Goal: Task Accomplishment & Management: Use online tool/utility

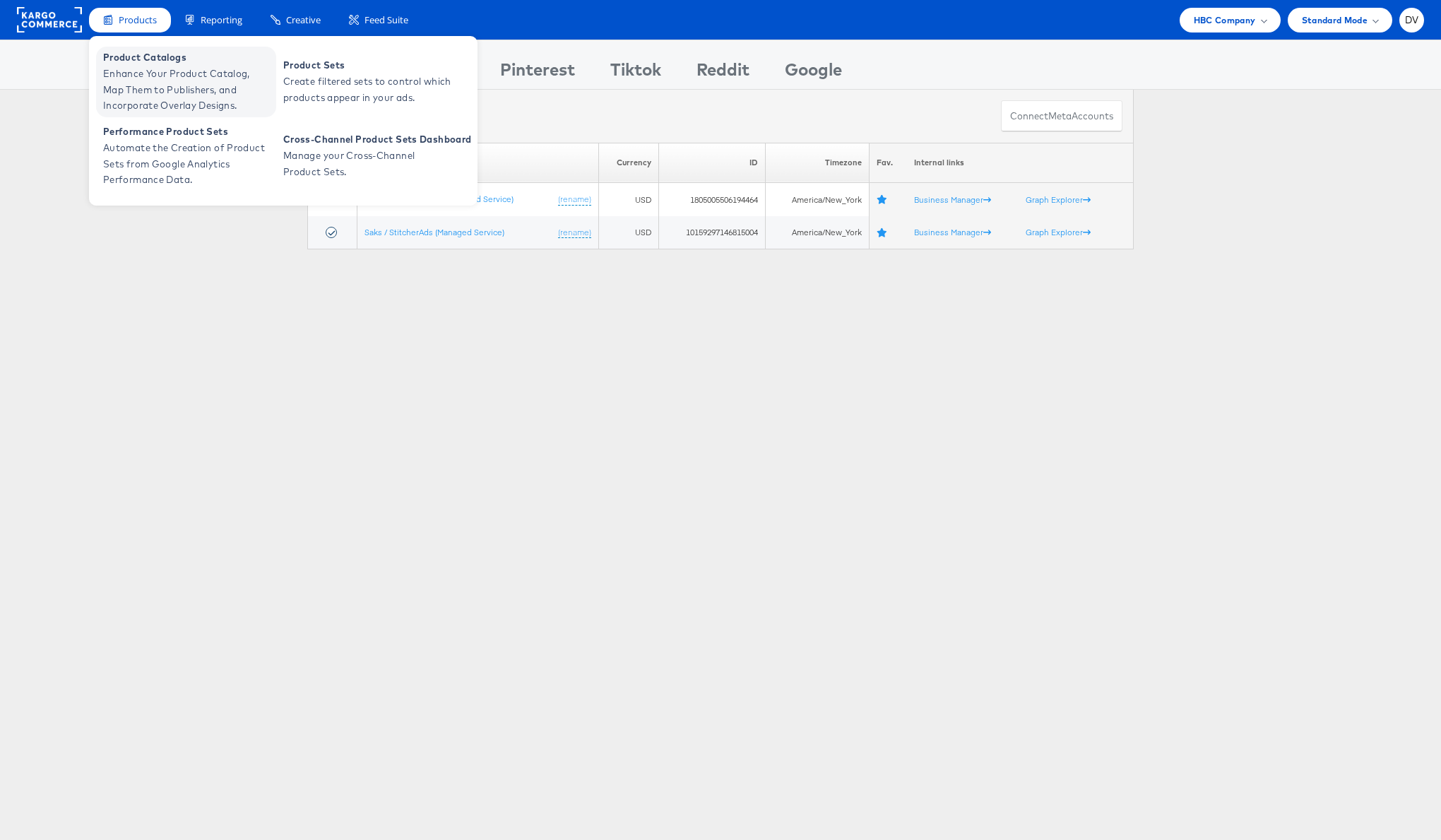
click at [154, 67] on span "Enhance Your Product Catalog, Map Them to Publishers, and Incorporate Overlay D…" at bounding box center [188, 89] width 170 height 48
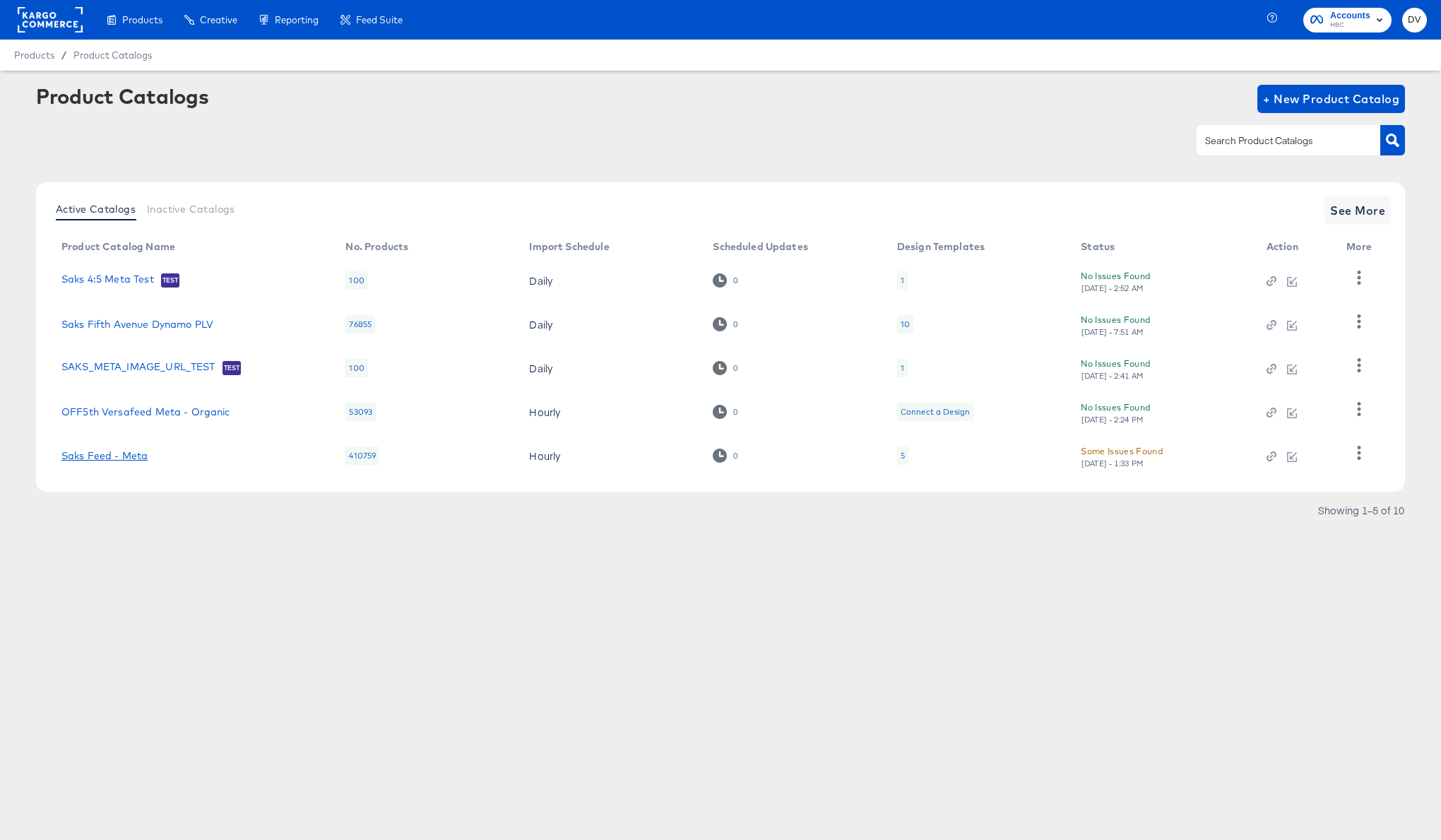
click at [138, 452] on link "Saks Feed - Meta" at bounding box center [105, 456] width 87 height 11
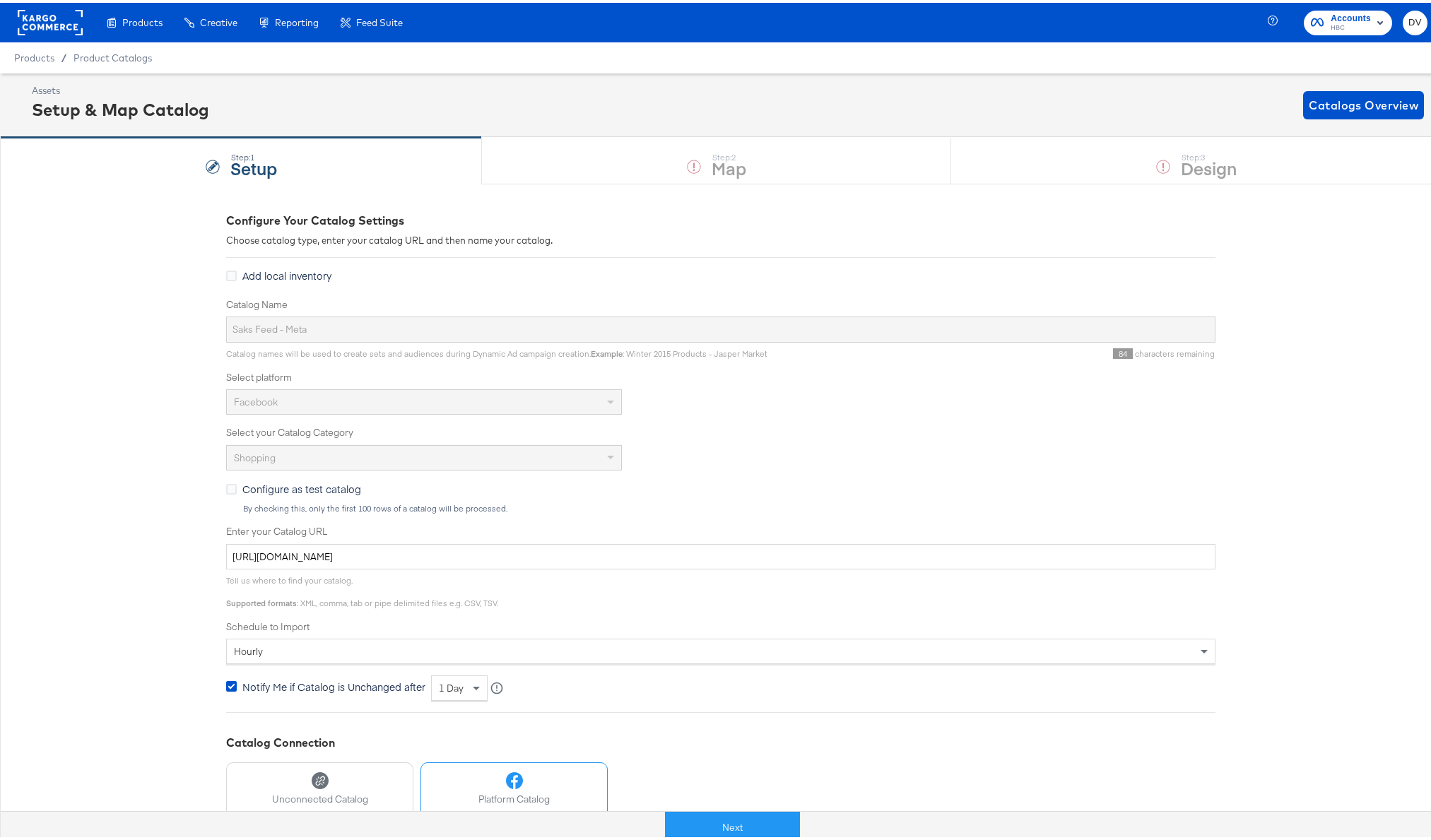
click at [720, 819] on button "Next" at bounding box center [732, 824] width 135 height 32
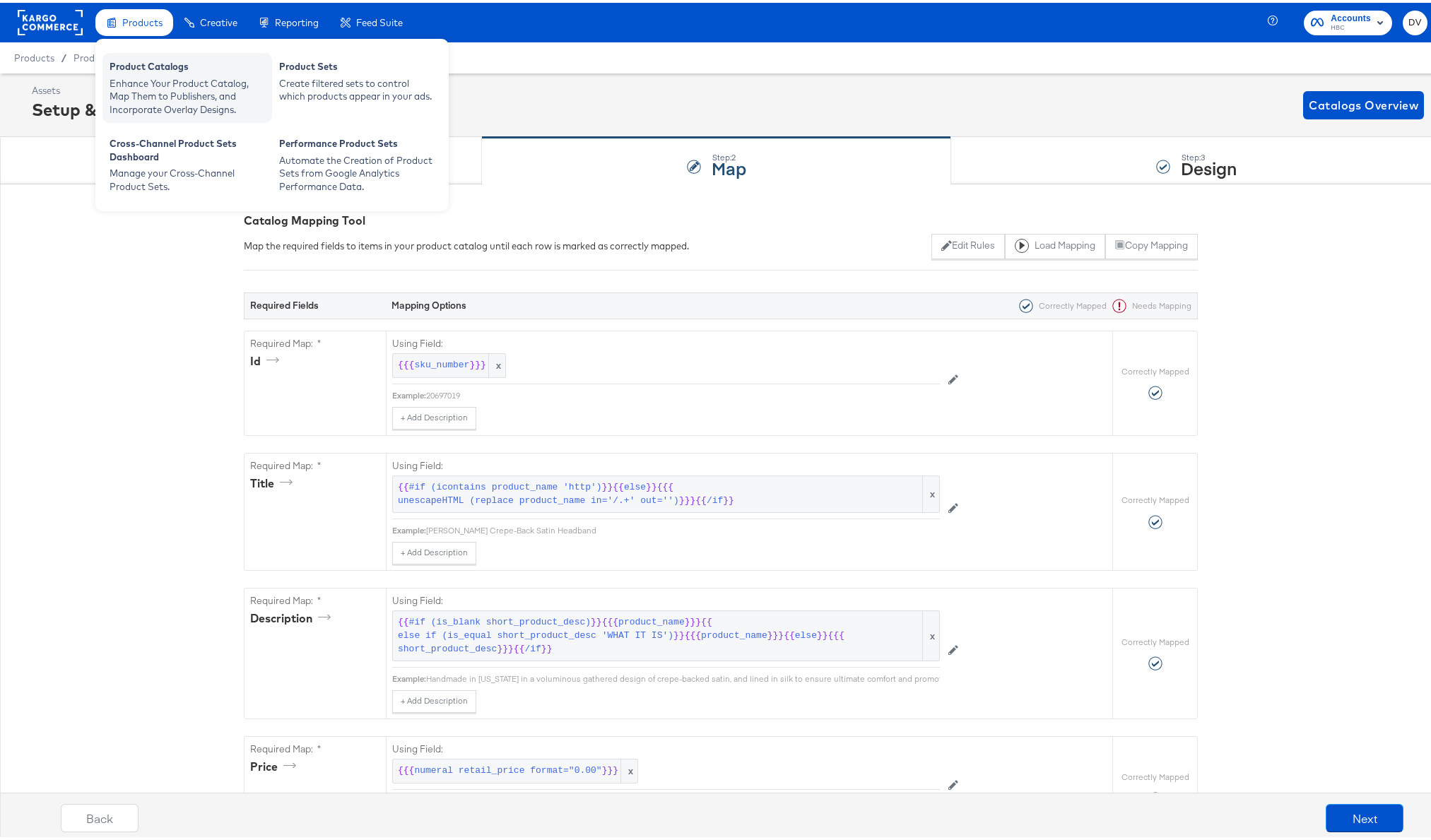
click at [155, 69] on div "Product Catalogs" at bounding box center [186, 66] width 155 height 17
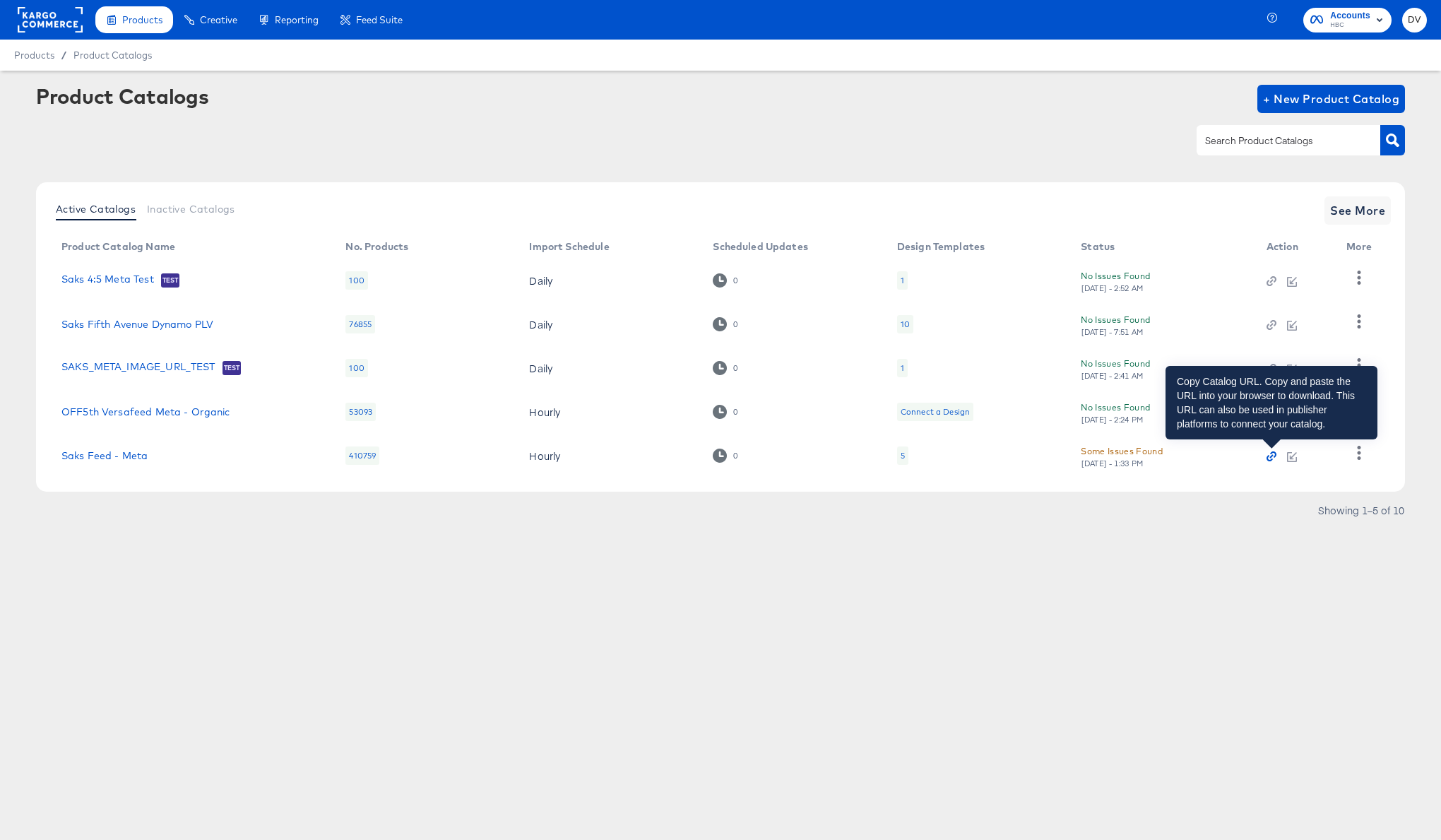
click at [1272, 455] on icon "button" at bounding box center [1271, 456] width 3 height 3
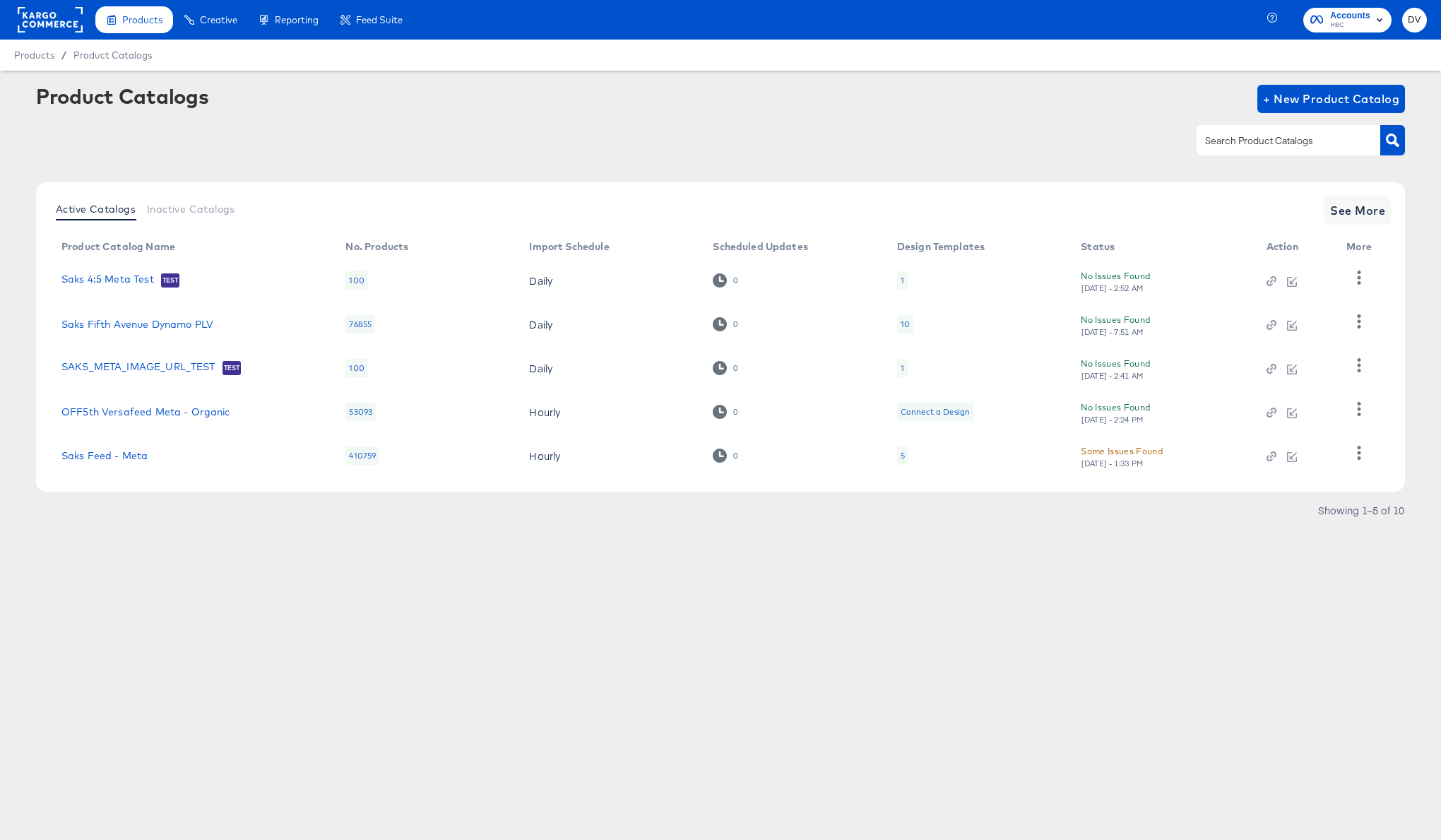
click at [617, 615] on div "Products Creative Reporting Feed Suite Accounts HBC DV Products / Product Catal…" at bounding box center [720, 420] width 1441 height 840
click at [1354, 454] on icon "button" at bounding box center [1358, 452] width 13 height 13
click at [1355, 454] on icon "button" at bounding box center [1358, 452] width 13 height 13
click at [1084, 605] on div "Products Creative Reporting Feed Suite Accounts HBC DV Products / Product Catal…" at bounding box center [720, 420] width 1441 height 840
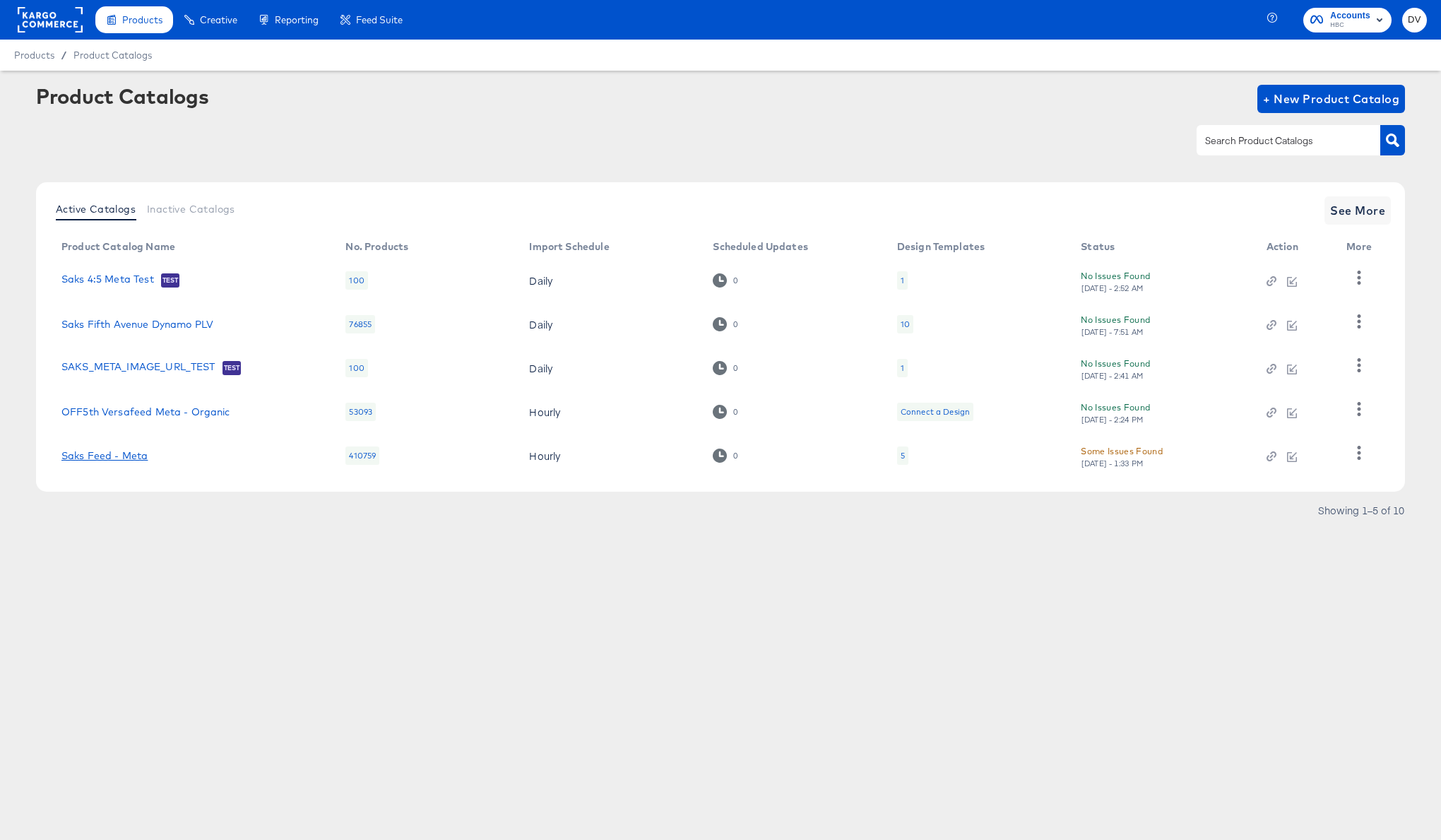
click at [132, 460] on link "Saks Feed - Meta" at bounding box center [105, 456] width 87 height 11
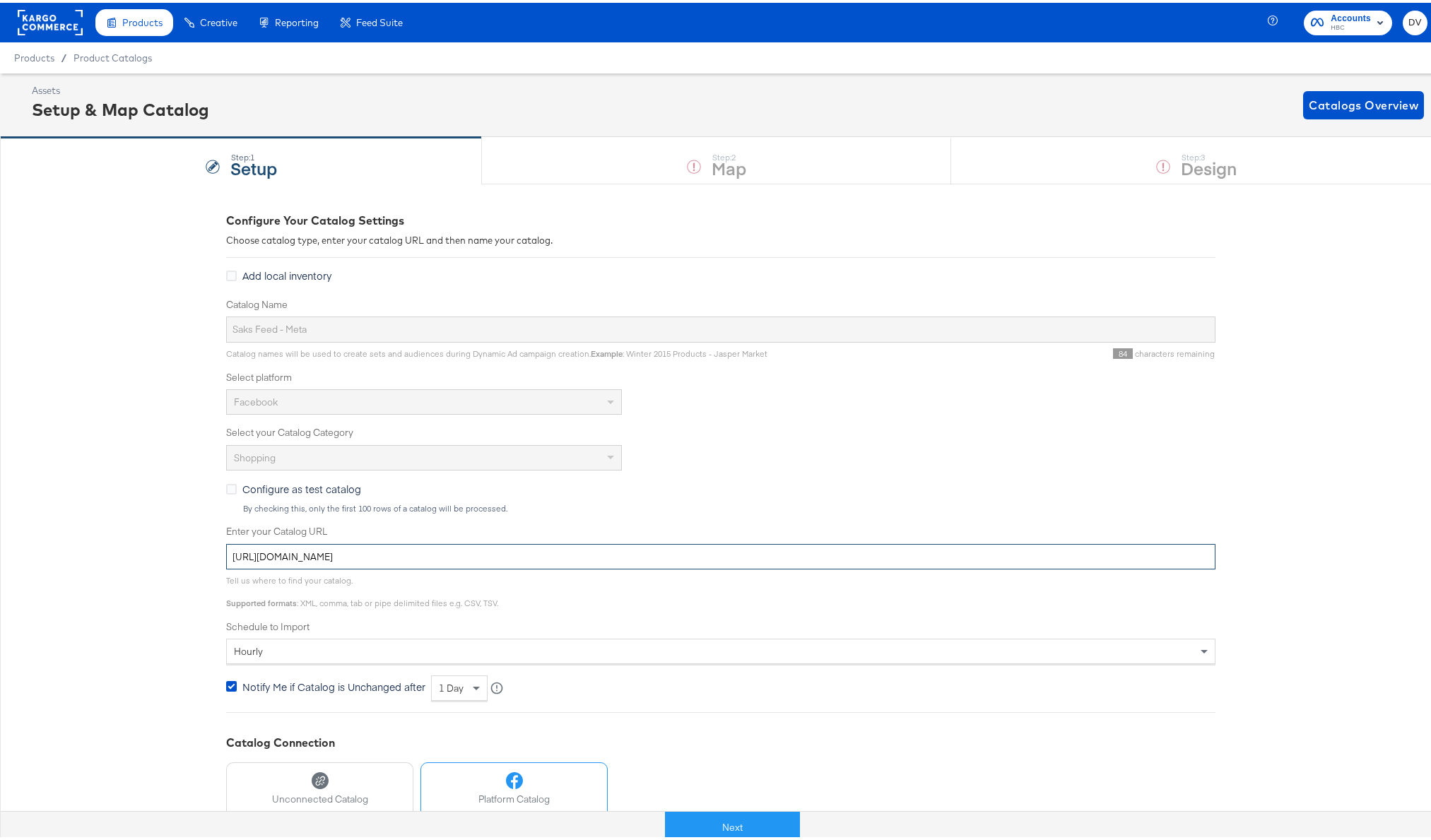
click at [464, 552] on input "https://ace.stitcherads.com/exports/1325/universal/none/universal/export.tsv.gz" at bounding box center [721, 554] width 989 height 26
click at [464, 552] on input "[URL][DOMAIN_NAME]" at bounding box center [721, 554] width 989 height 26
click at [766, 818] on button "Next" at bounding box center [732, 824] width 135 height 32
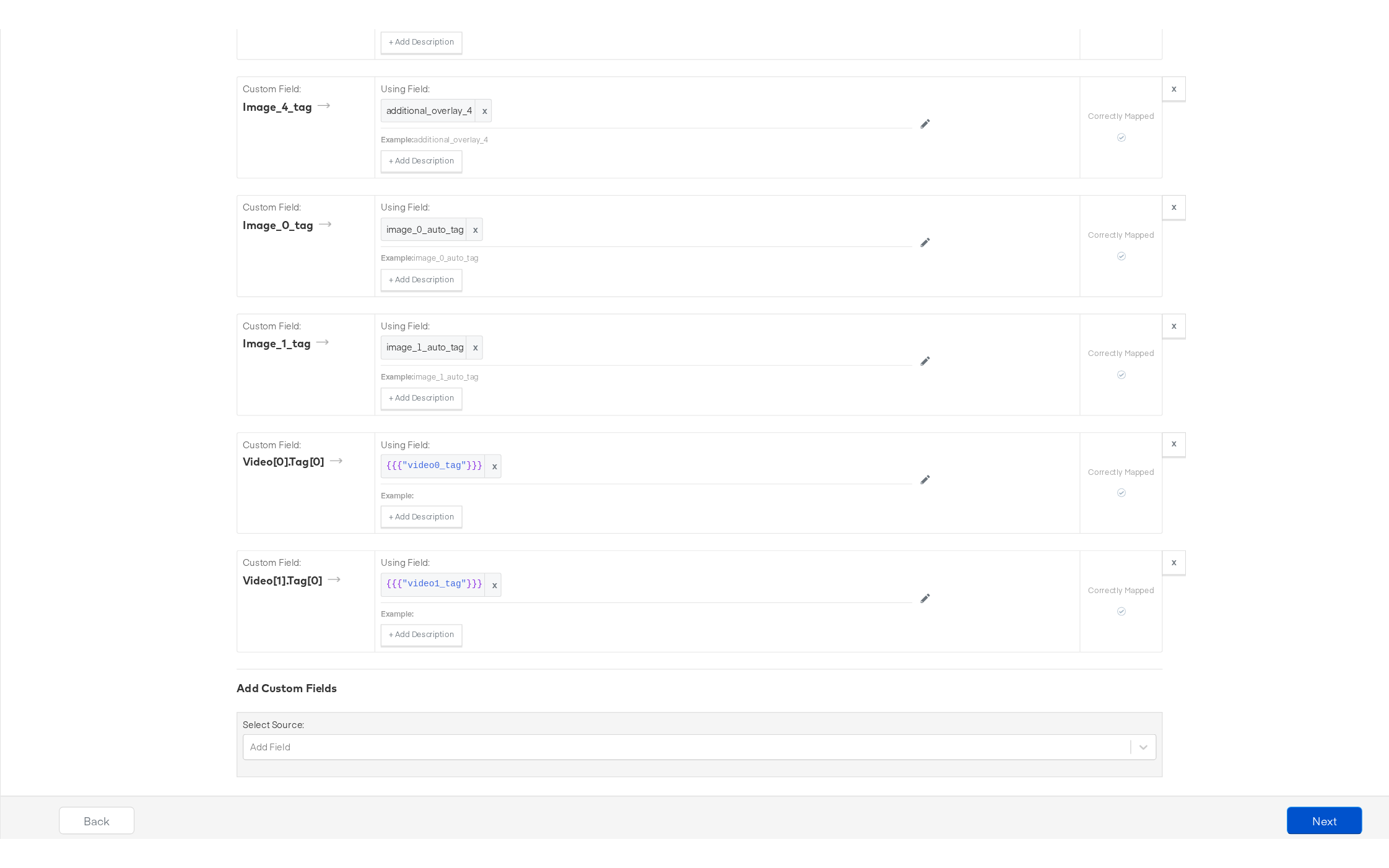
scroll to position [4980, 0]
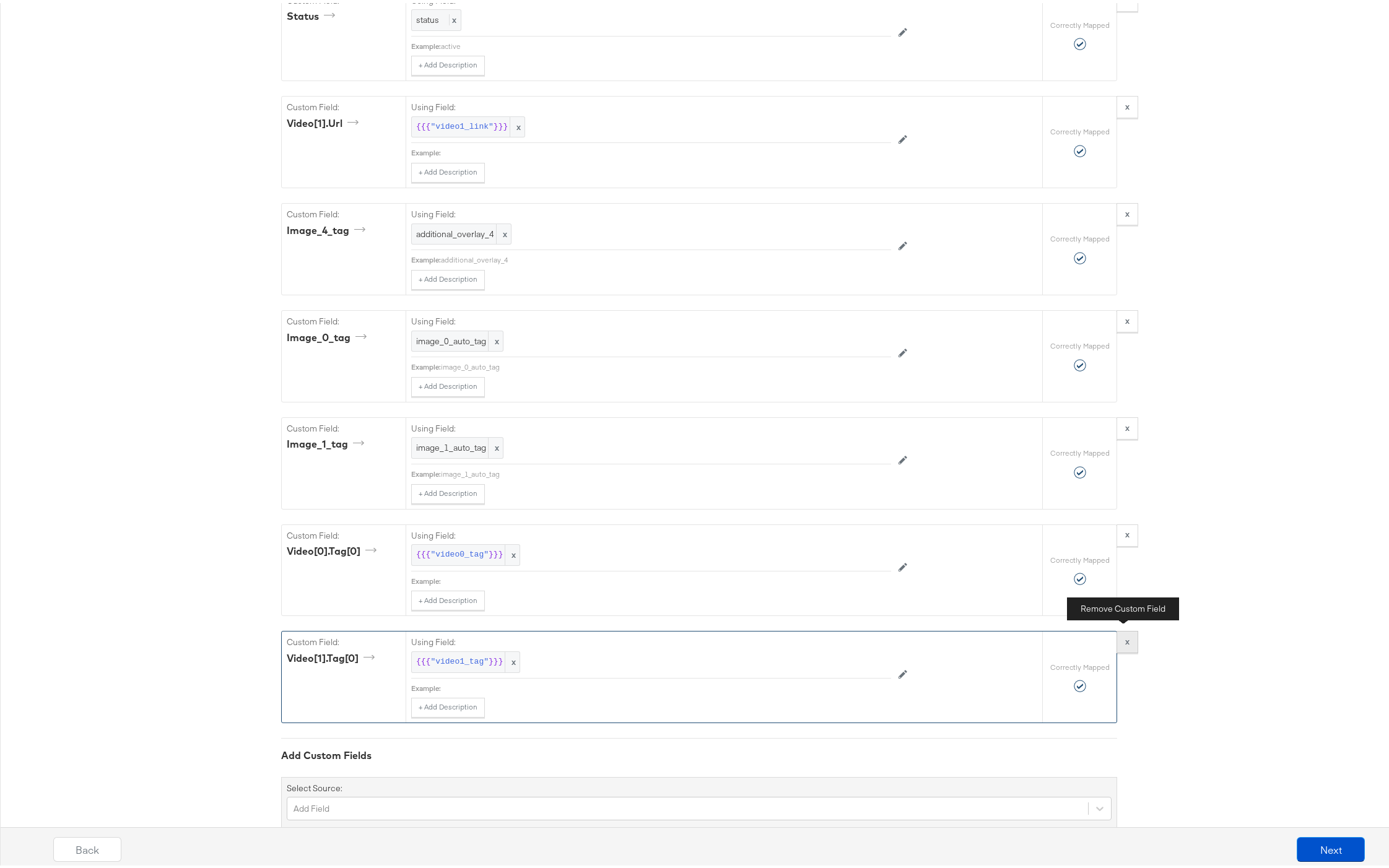
click at [1118, 630] on button "x" at bounding box center [1128, 639] width 22 height 22
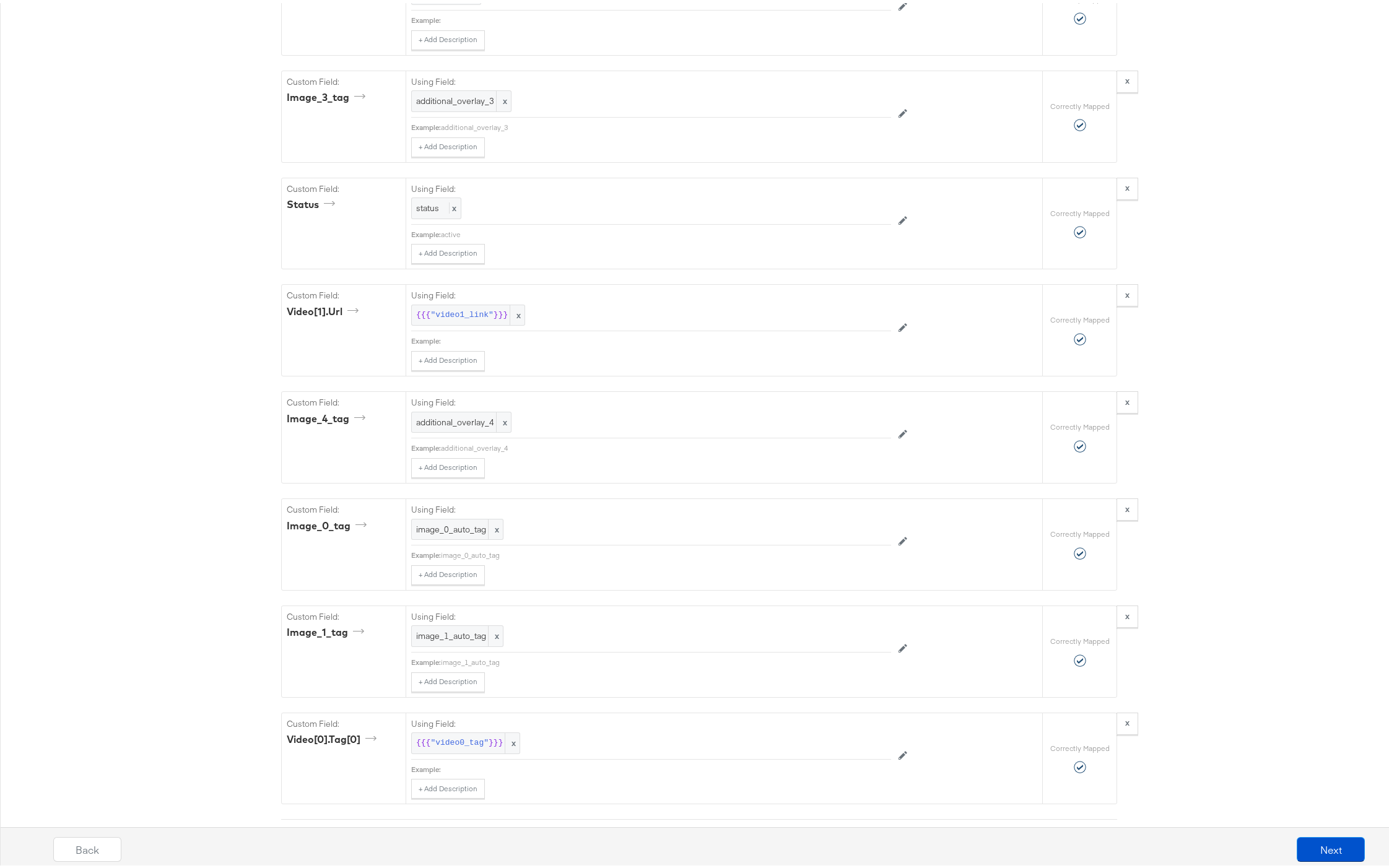
scroll to position [4618, 0]
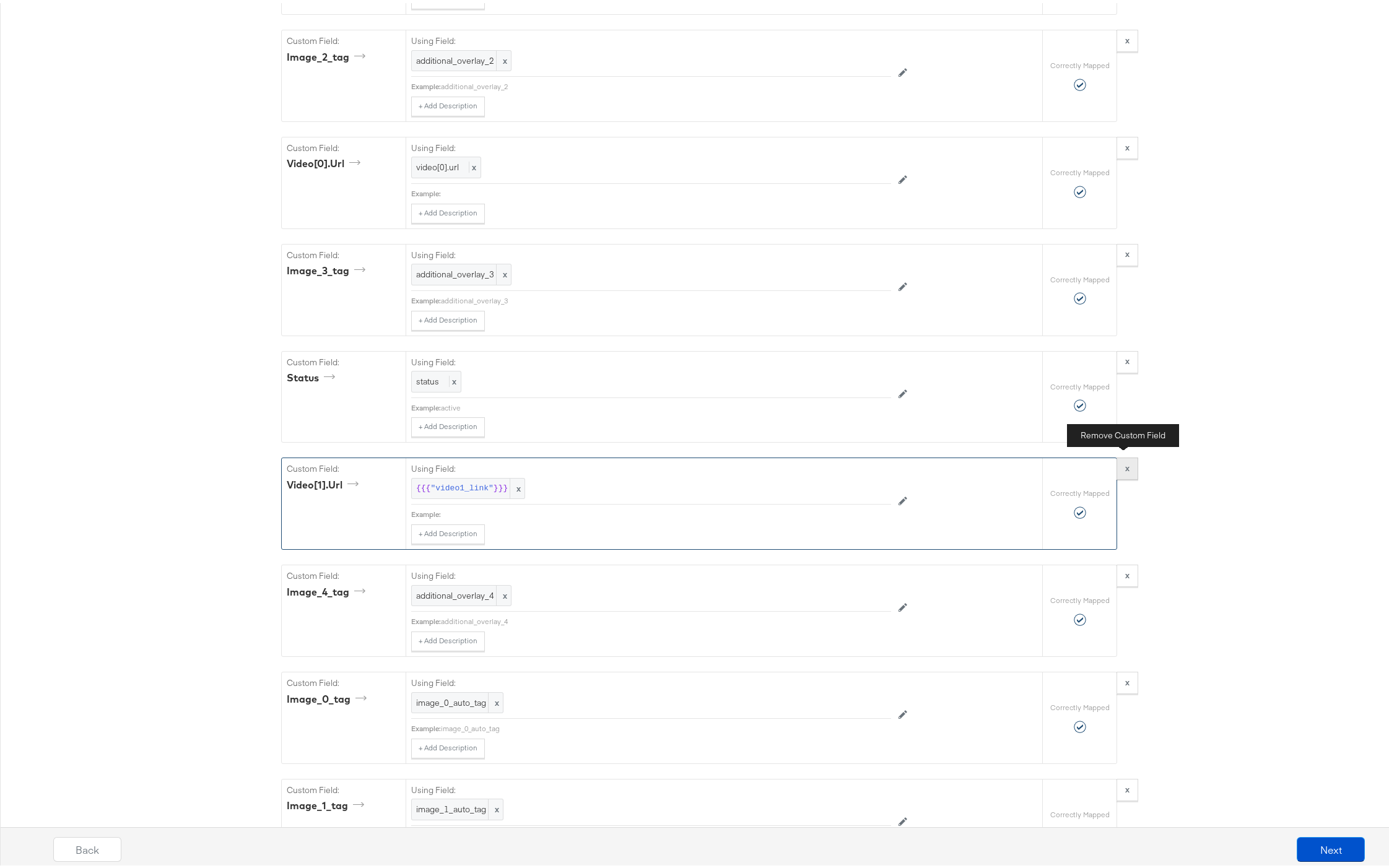
click at [1120, 464] on button "x" at bounding box center [1128, 466] width 22 height 22
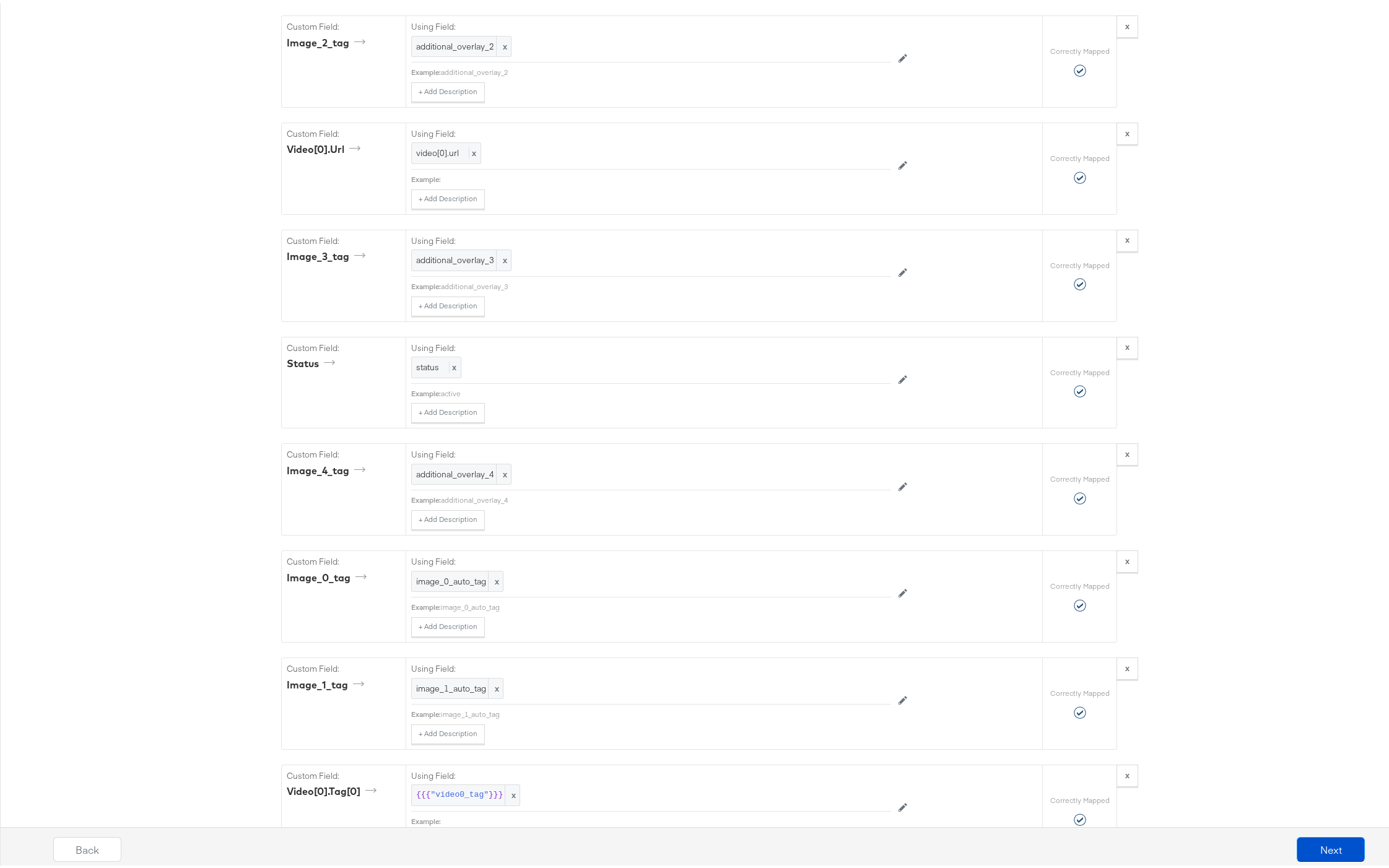
scroll to position [4799, 0]
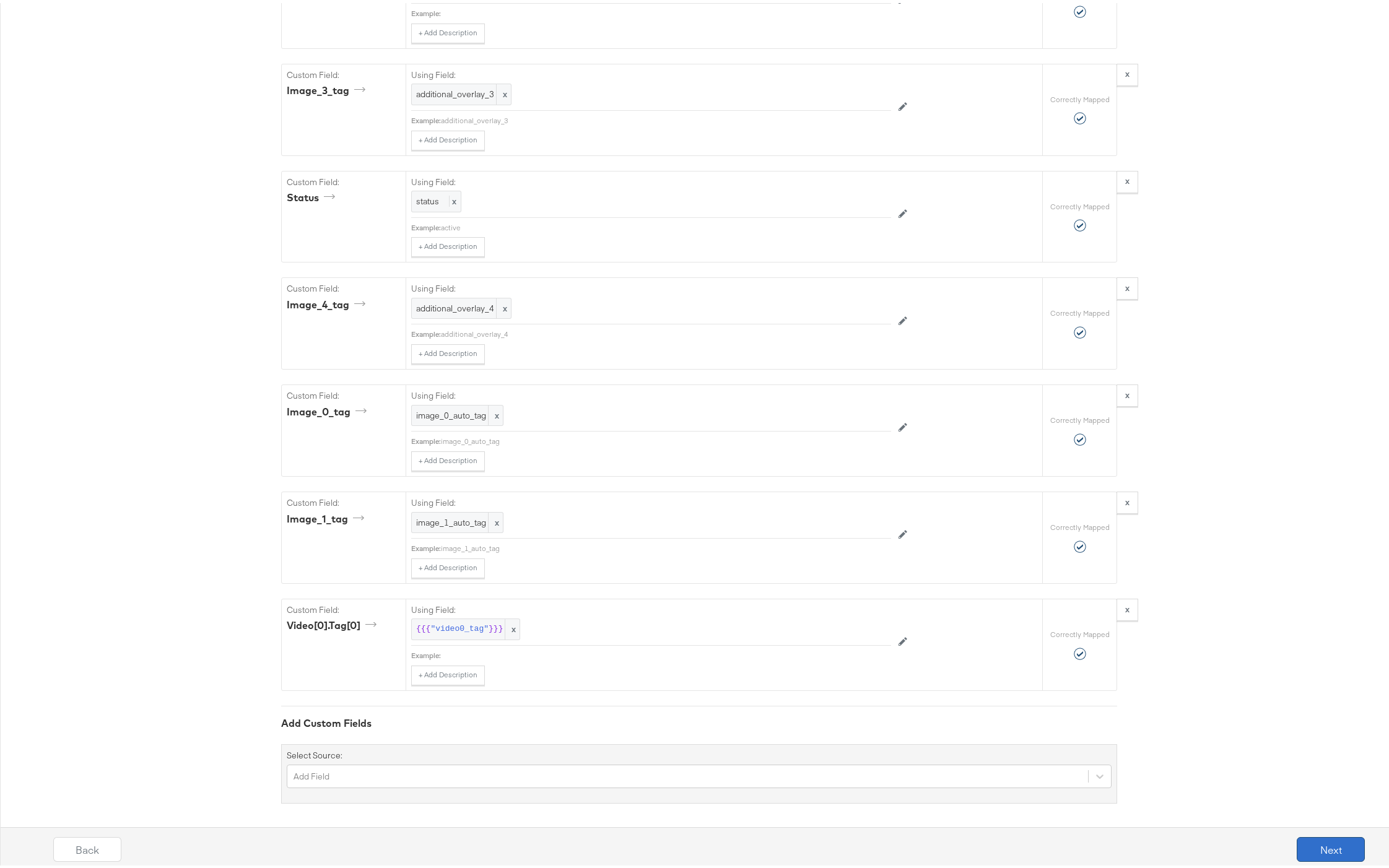
click at [1263, 736] on button "Next" at bounding box center [1331, 847] width 68 height 25
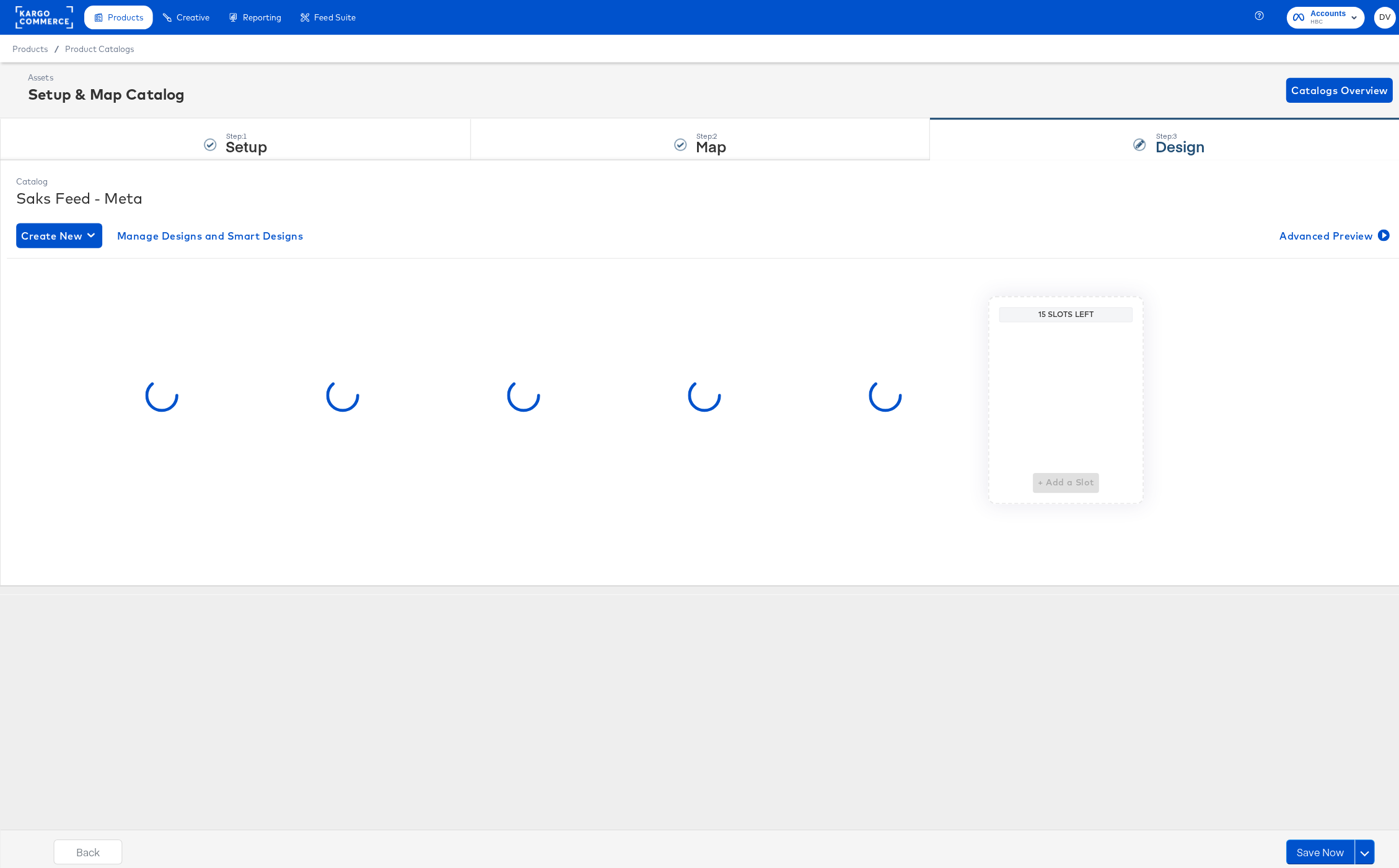
scroll to position [0, 0]
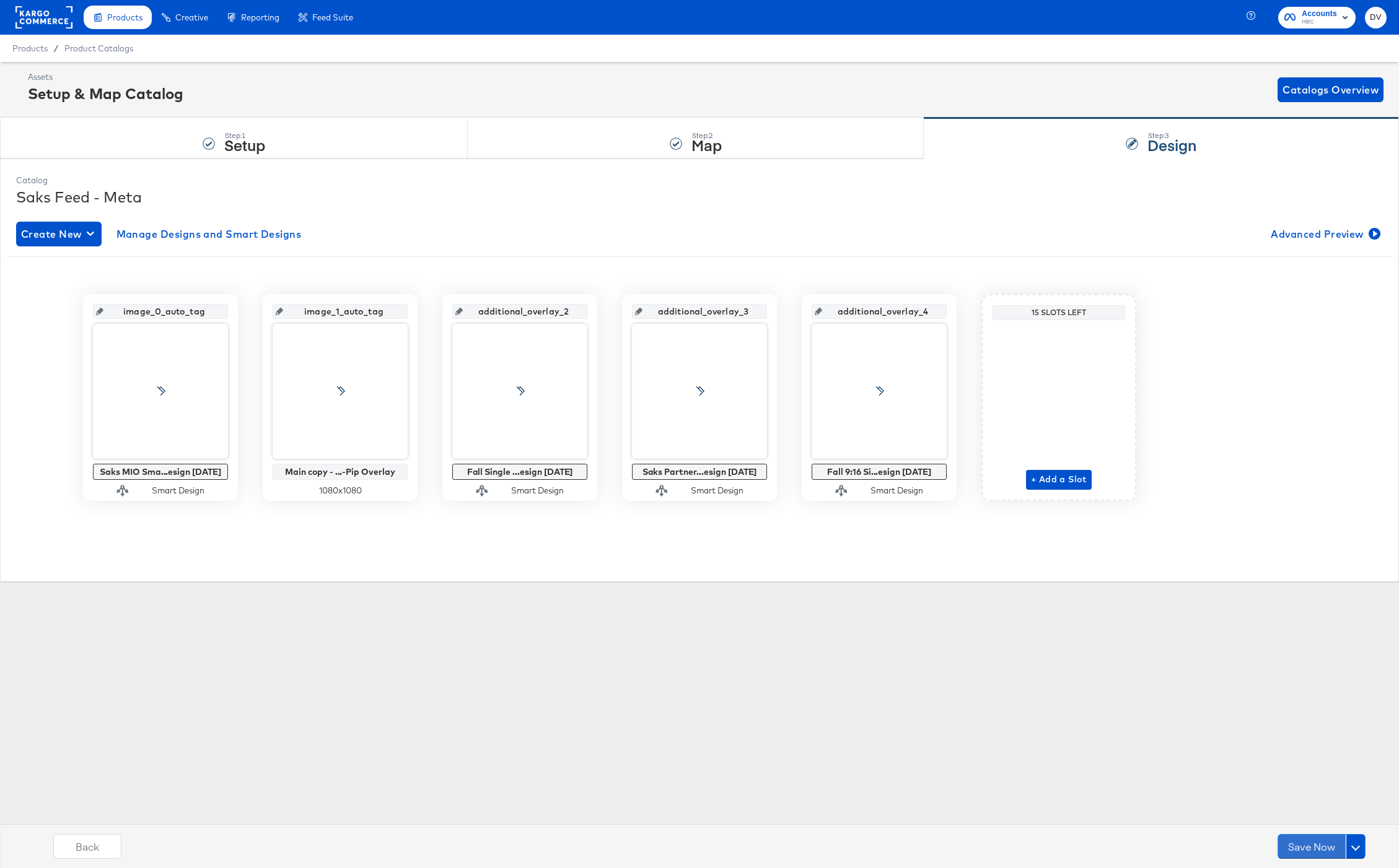
click at [1263, 736] on button "Save Now" at bounding box center [1312, 847] width 68 height 25
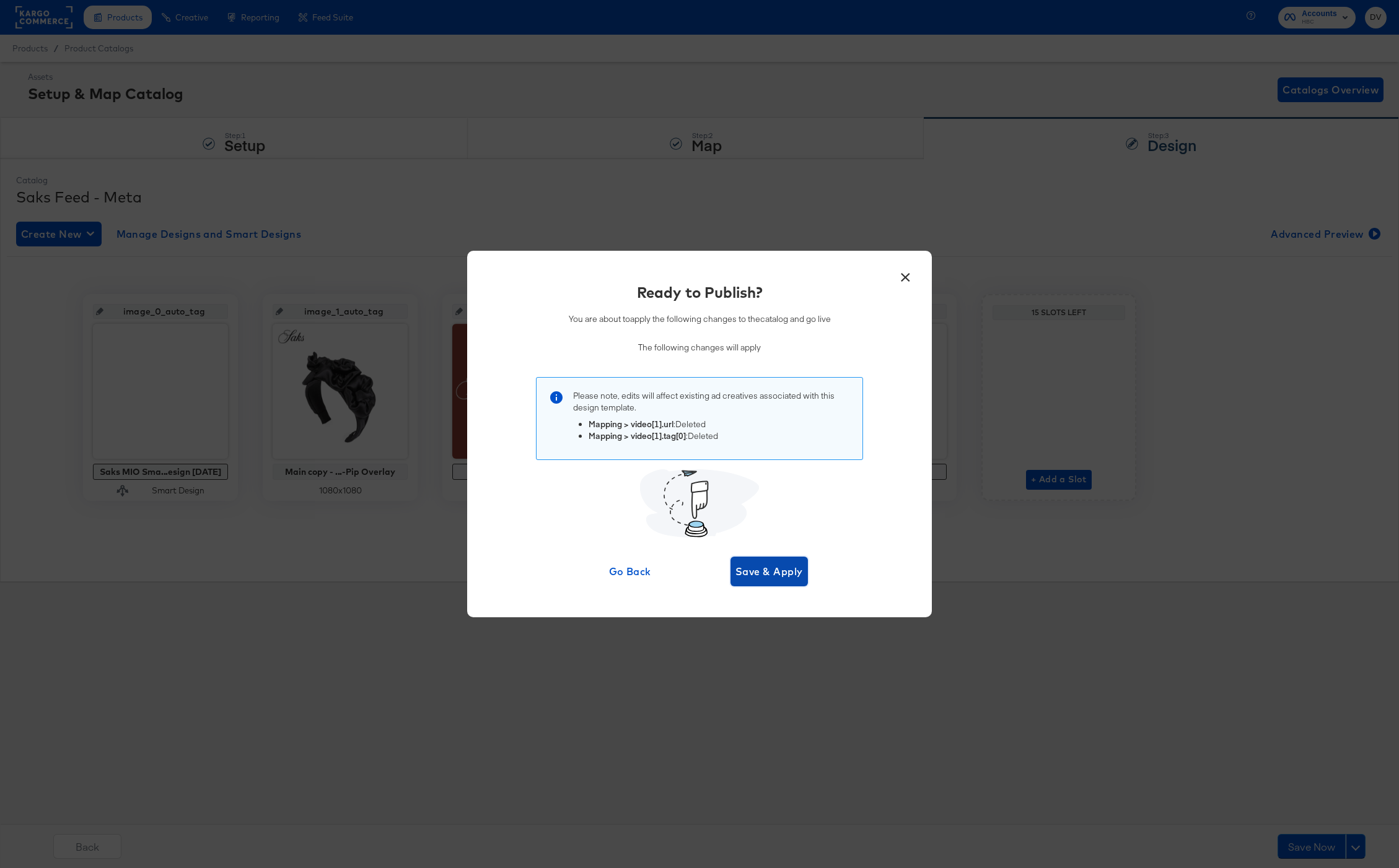
click at [780, 579] on span "Save & Apply" at bounding box center [769, 571] width 68 height 17
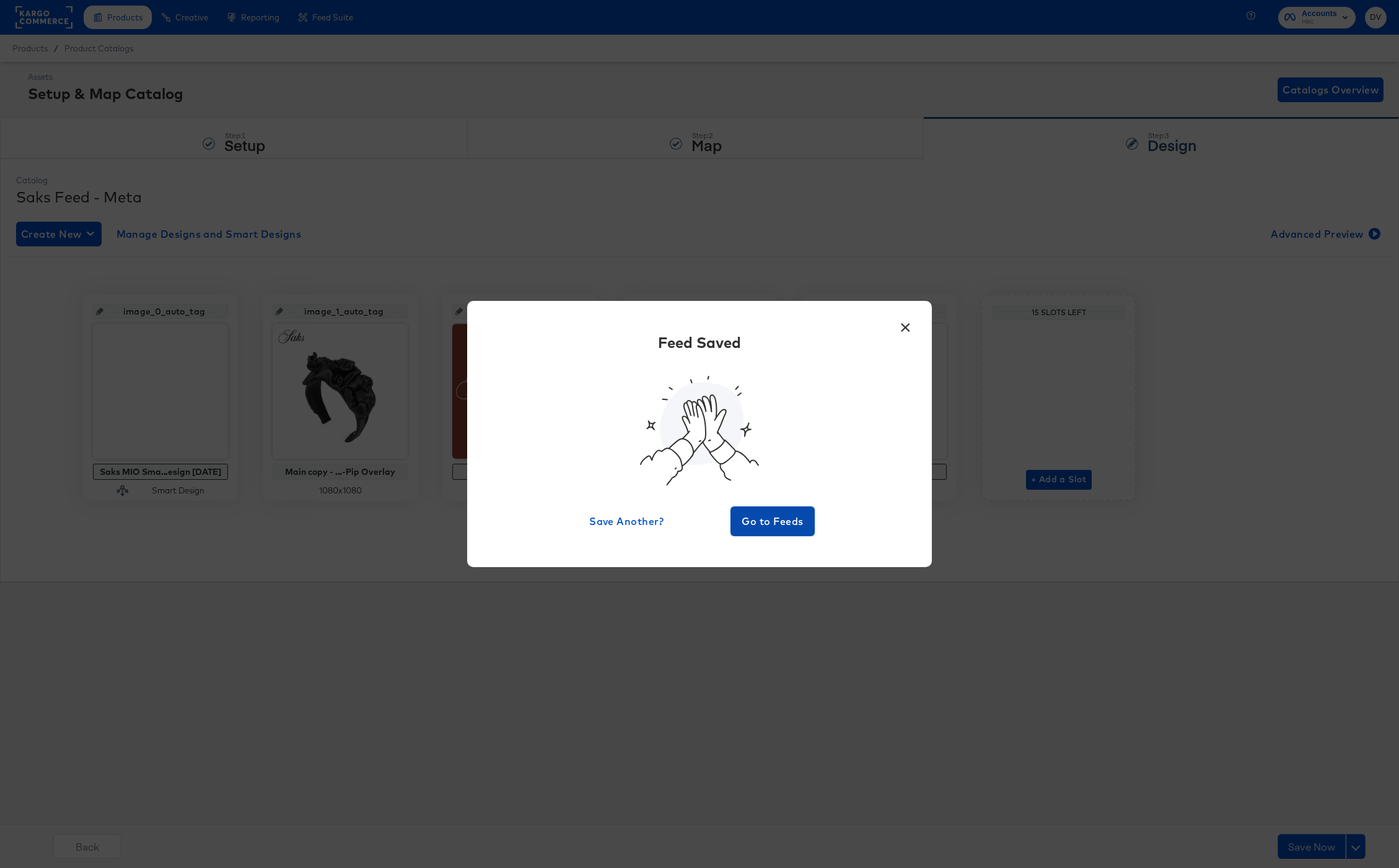
click at [778, 514] on span "Go to Feeds" at bounding box center [772, 521] width 74 height 17
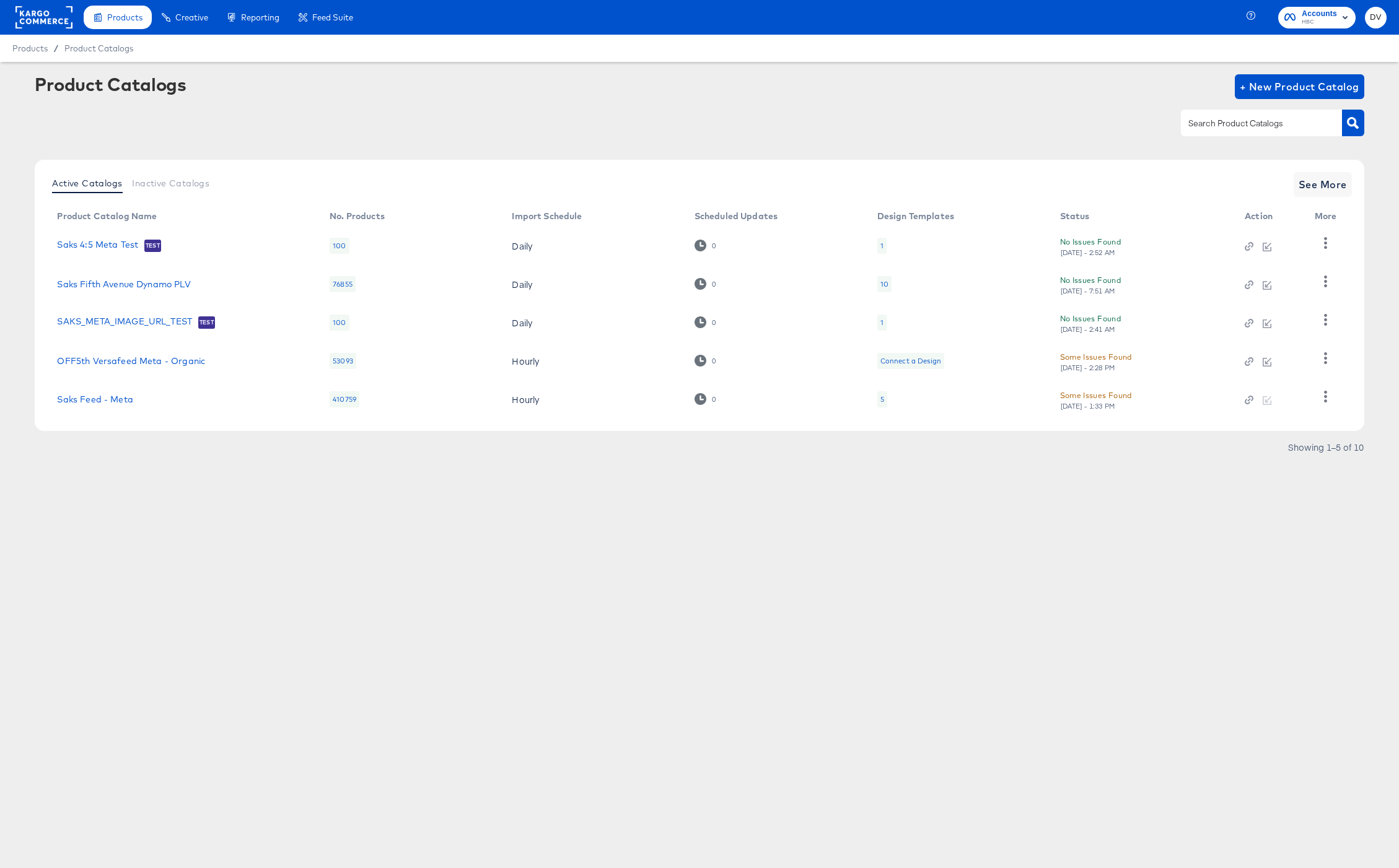
click at [662, 96] on div "Product Catalogs + New Product Catalog" at bounding box center [700, 87] width 1329 height 25
click at [1263, 392] on icon "button" at bounding box center [1325, 396] width 11 height 11
click at [1252, 304] on div "HUD Checks (Internal)" at bounding box center [1274, 295] width 124 height 20
click at [36, 9] on rect at bounding box center [43, 17] width 57 height 22
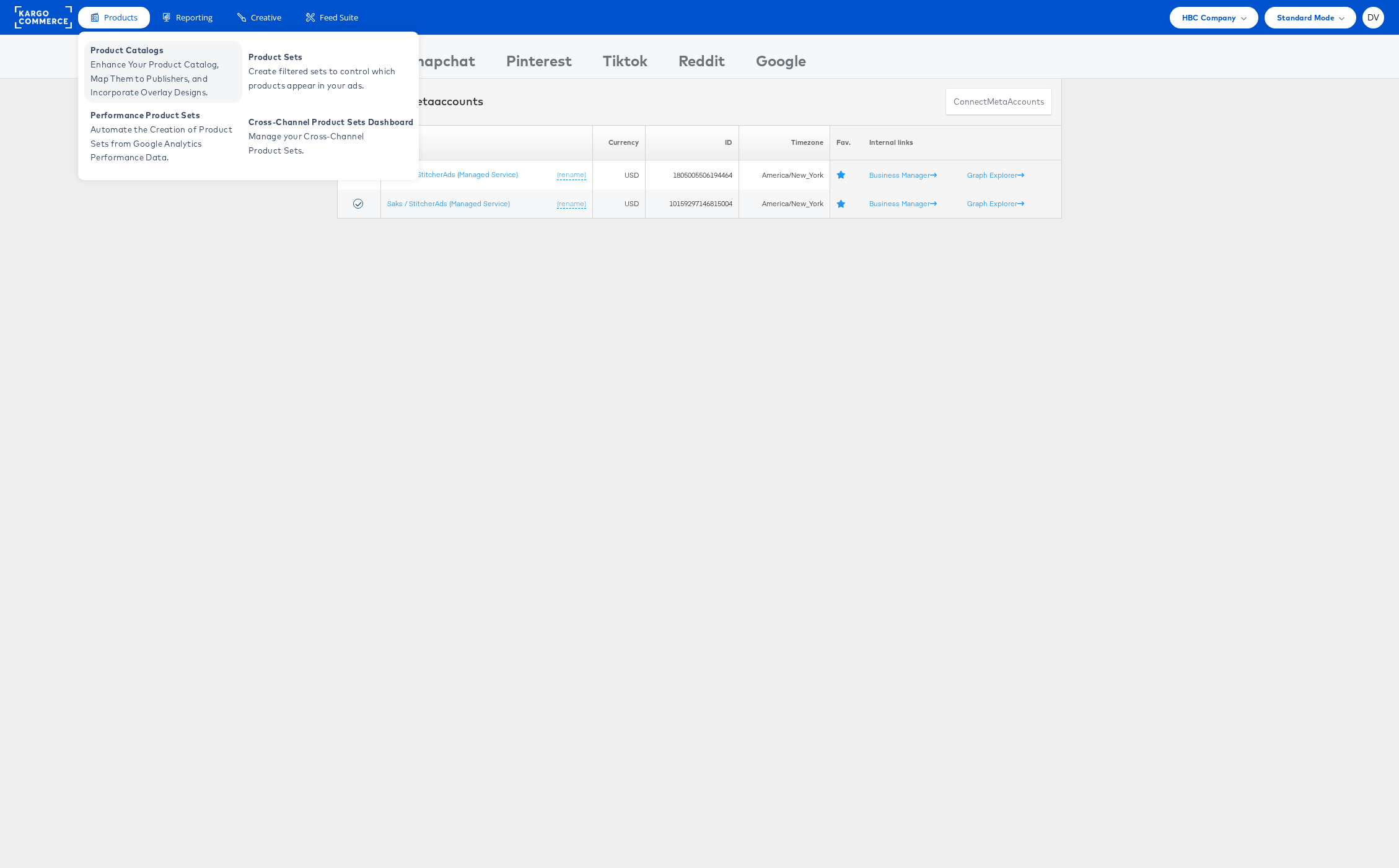
click at [124, 50] on span "Product Catalogs" at bounding box center [165, 50] width 149 height 14
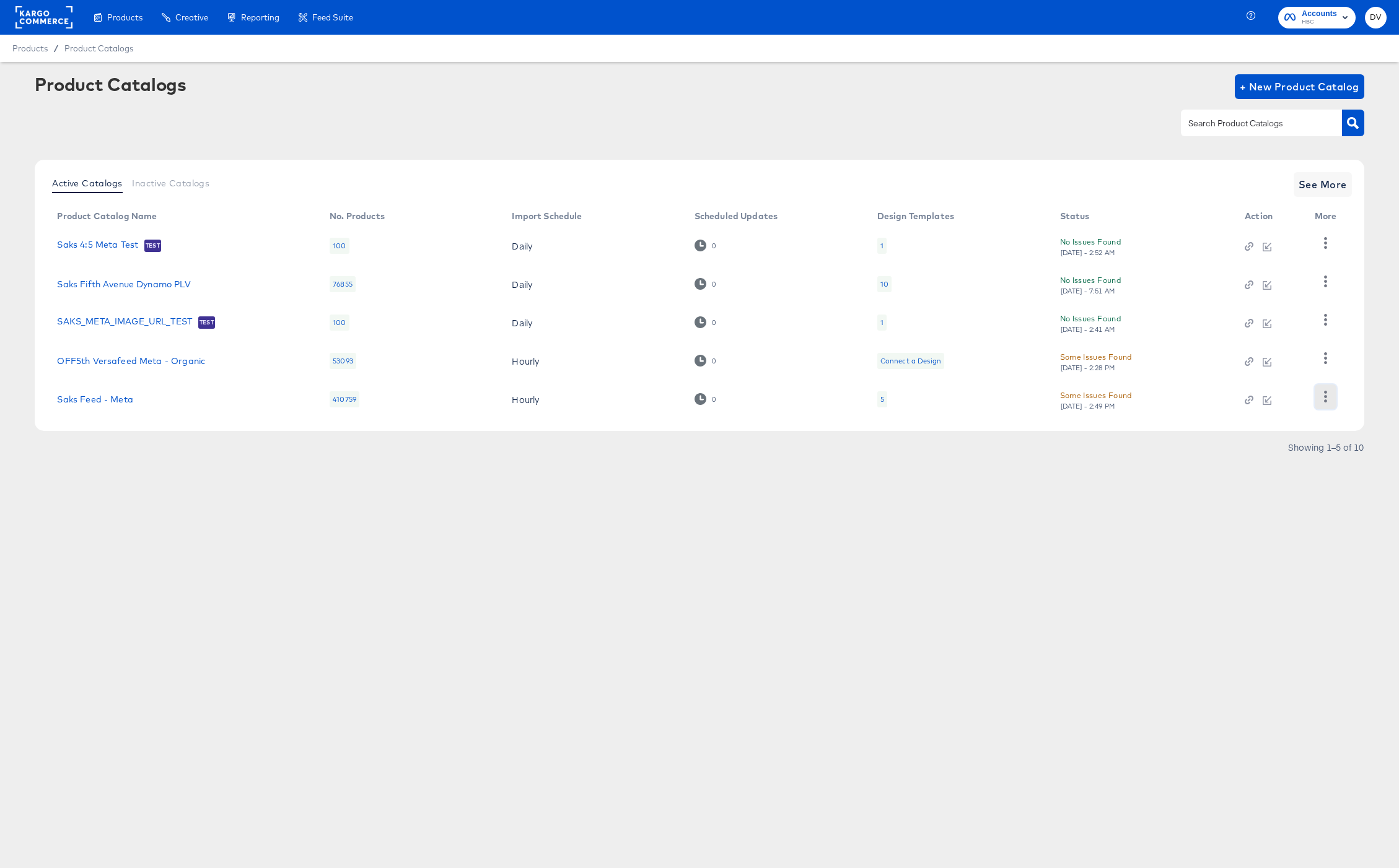
click at [1328, 399] on icon "button" at bounding box center [1325, 396] width 11 height 11
click at [1241, 309] on div "Business Manager" at bounding box center [1274, 315] width 124 height 20
click at [993, 140] on div "Product Catalogs + New Product Catalog" at bounding box center [700, 112] width 1329 height 76
click at [62, 14] on rect at bounding box center [43, 17] width 57 height 22
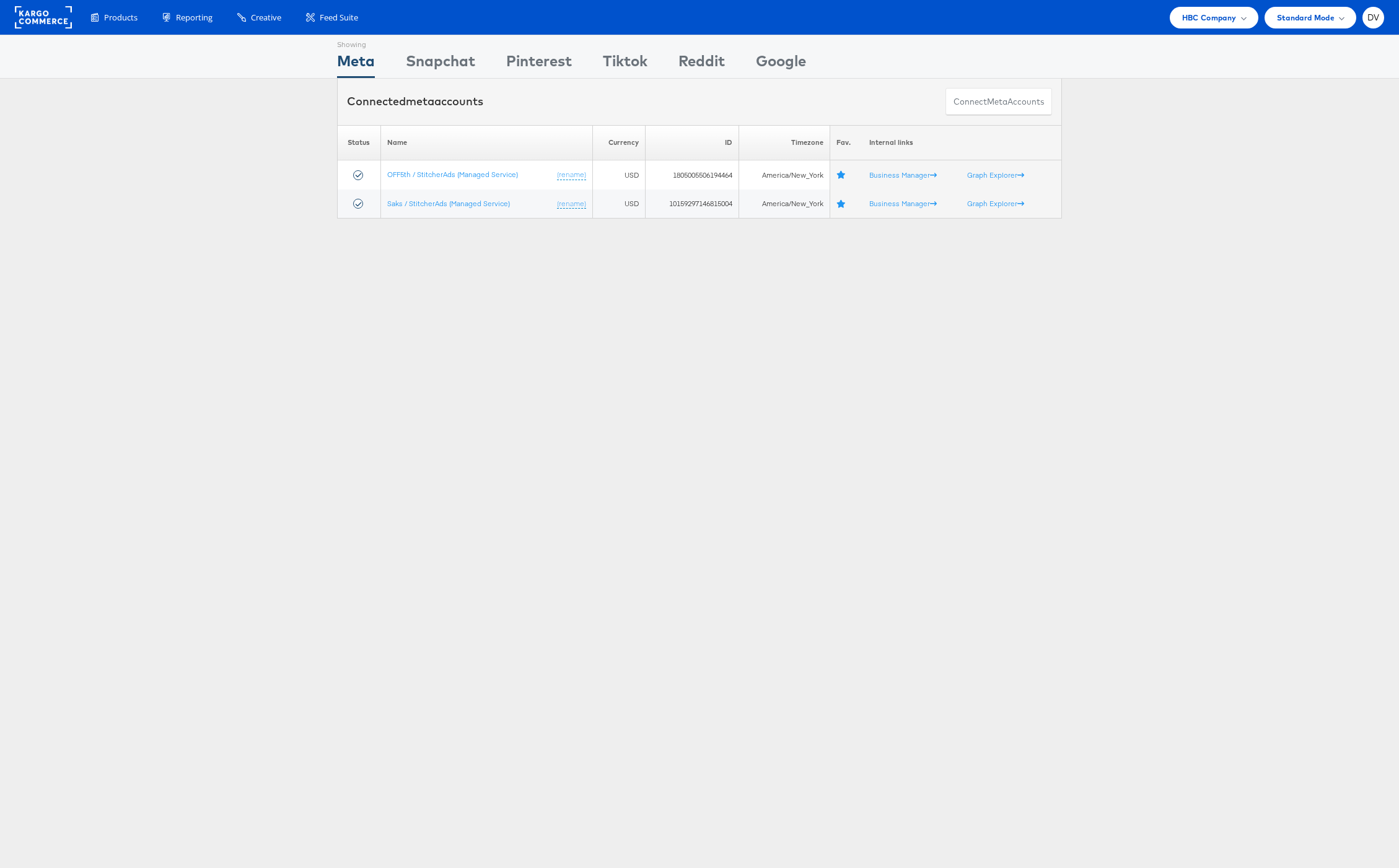
click at [475, 418] on div "Showing Meta Showing [GEOGRAPHIC_DATA] Showing Pinterest Showing Tiktok Showing…" at bounding box center [700, 345] width 1399 height 620
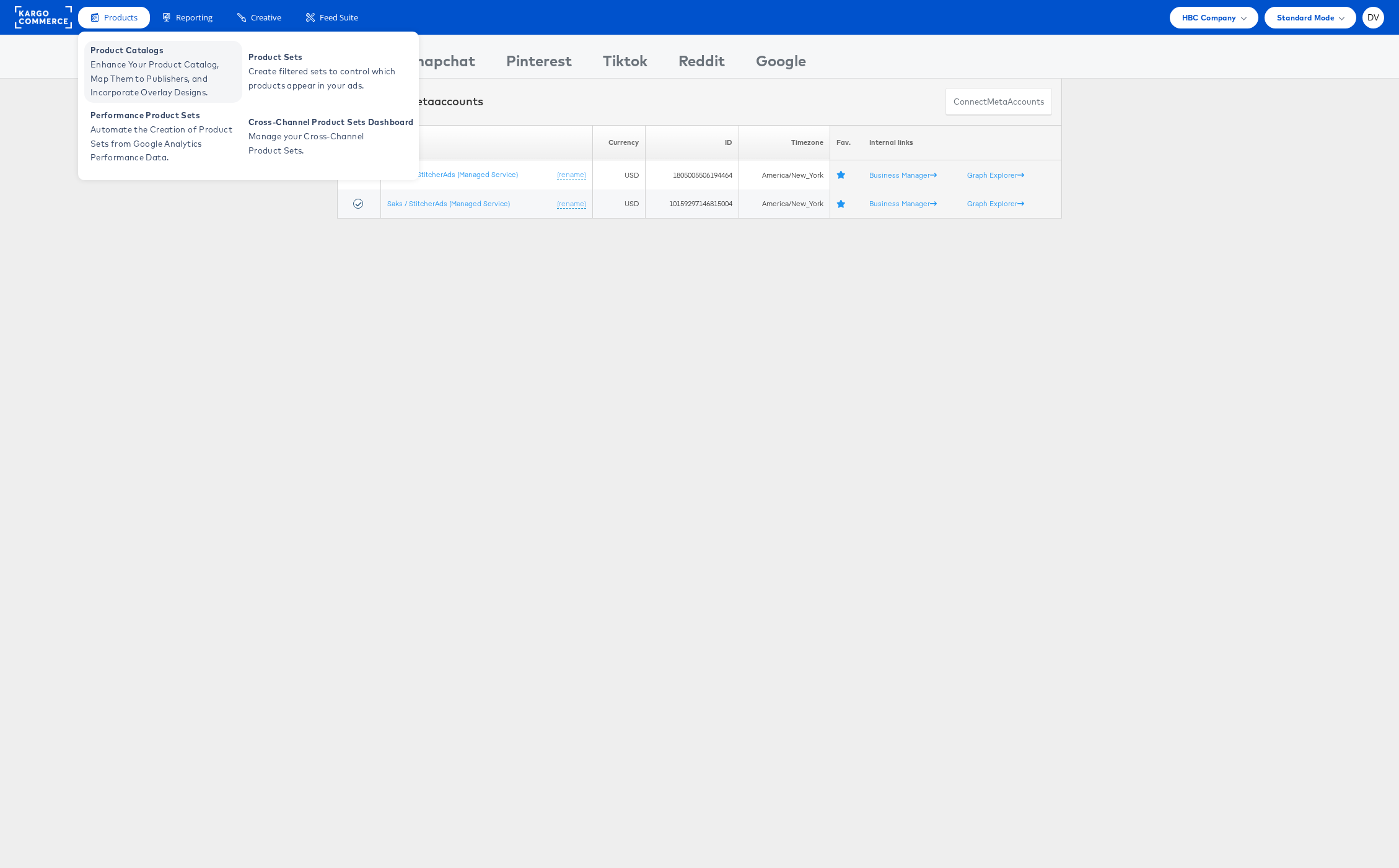
click at [136, 59] on span "Enhance Your Product Catalog, Map Them to Publishers, and Incorporate Overlay D…" at bounding box center [165, 78] width 149 height 42
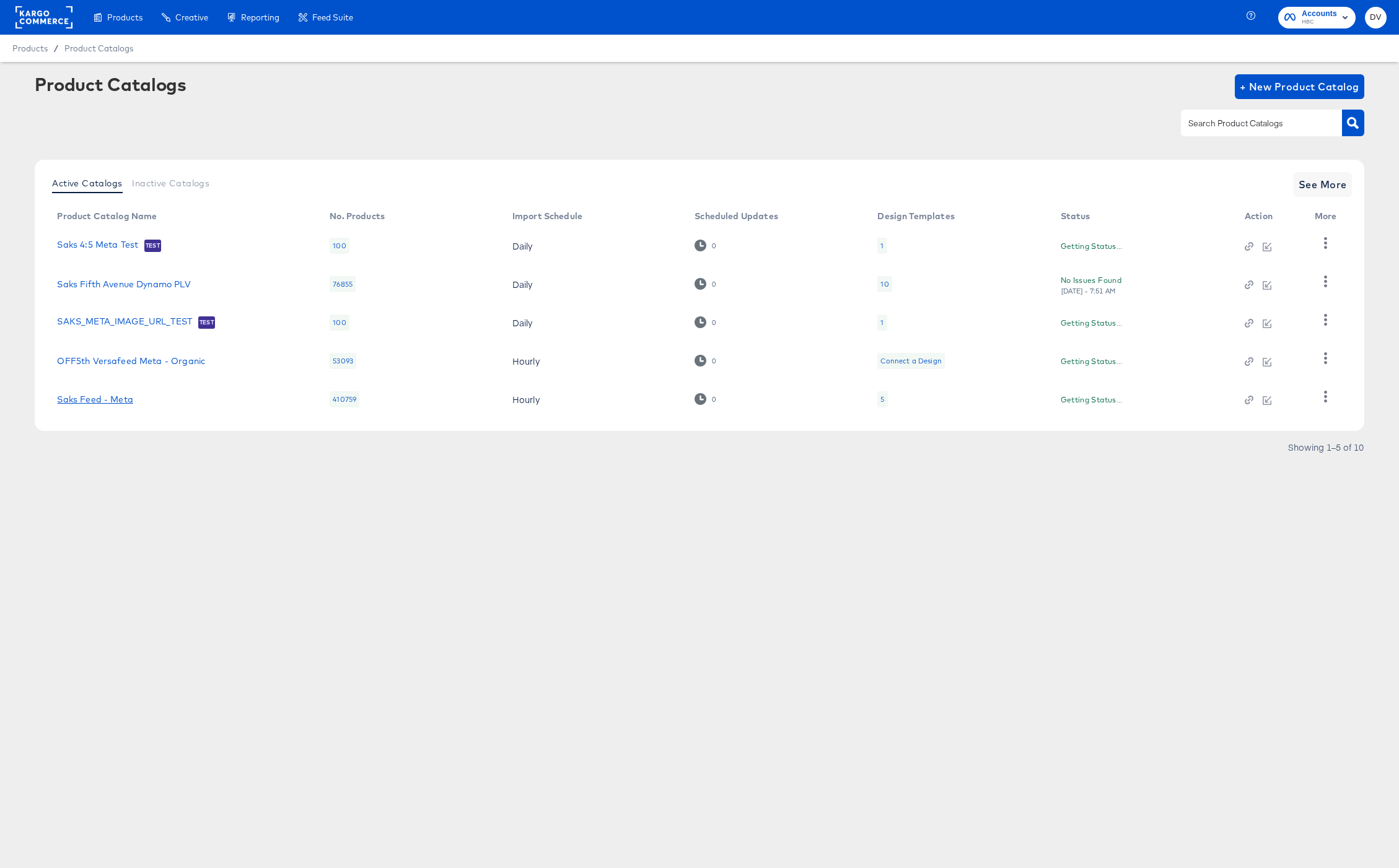
click at [124, 395] on link "Saks Feed - Meta" at bounding box center [95, 399] width 76 height 10
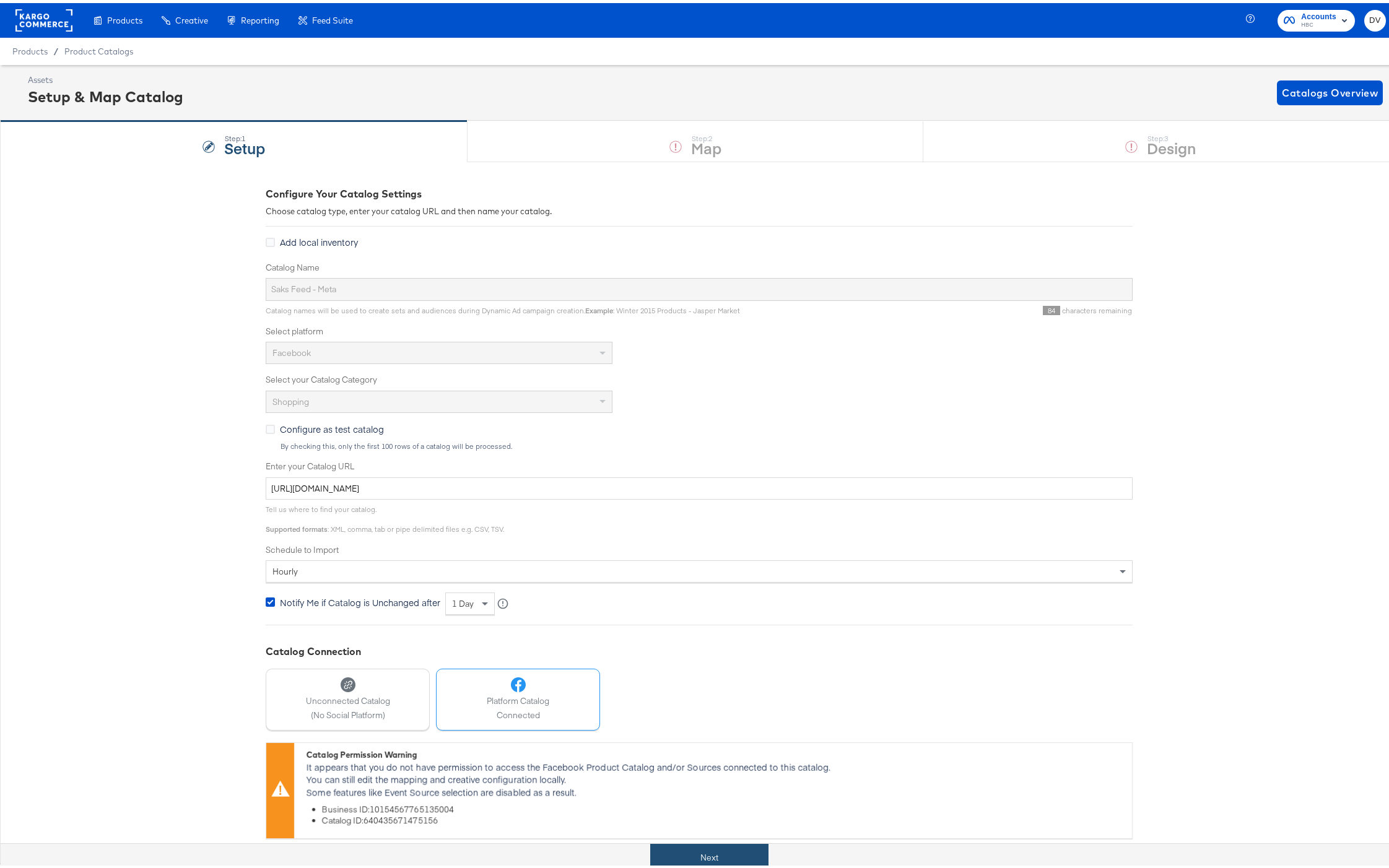
click at [734, 856] on button "Next" at bounding box center [709, 855] width 118 height 28
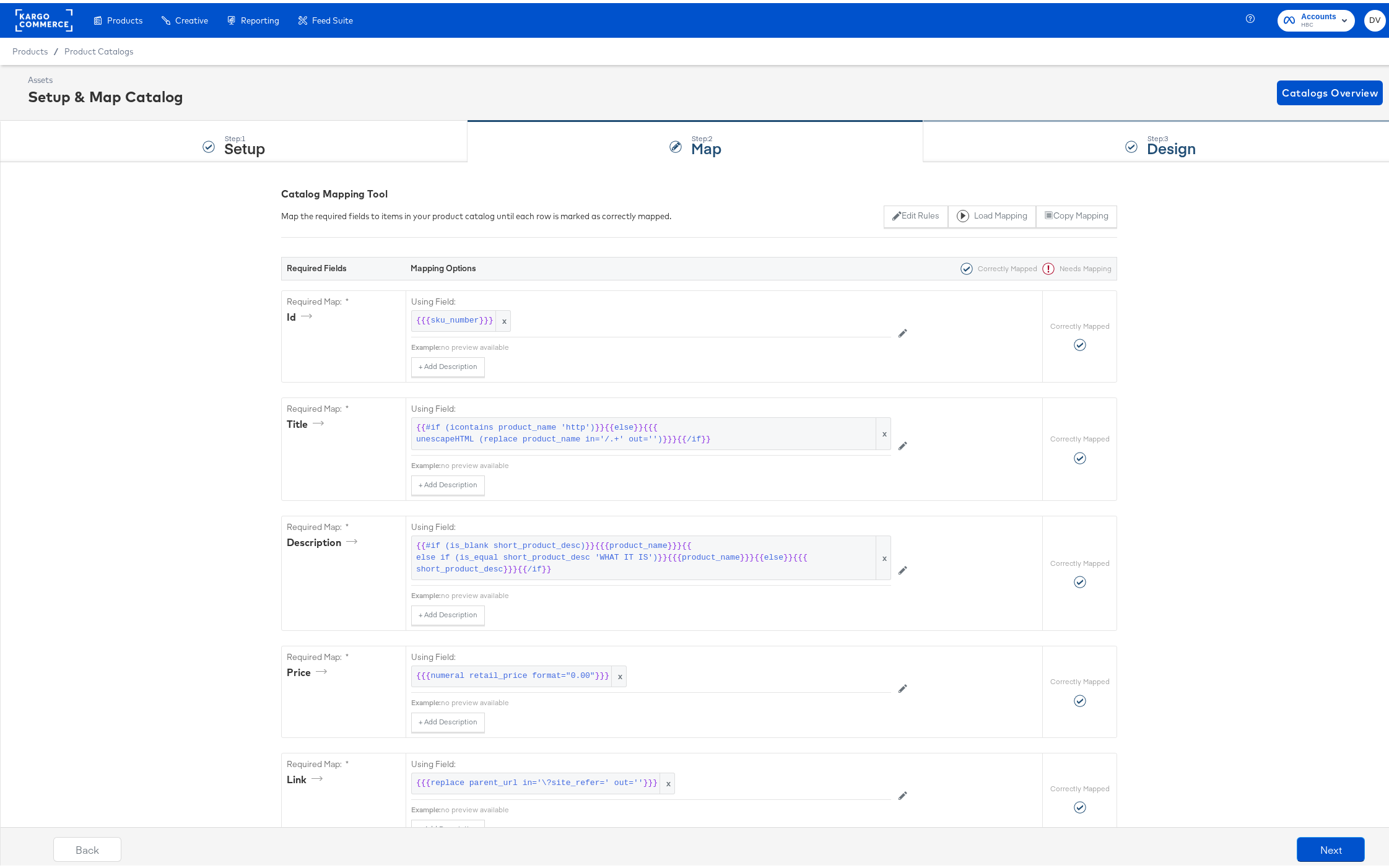
click at [991, 142] on div "Step: 3 Design" at bounding box center [1161, 139] width 475 height 41
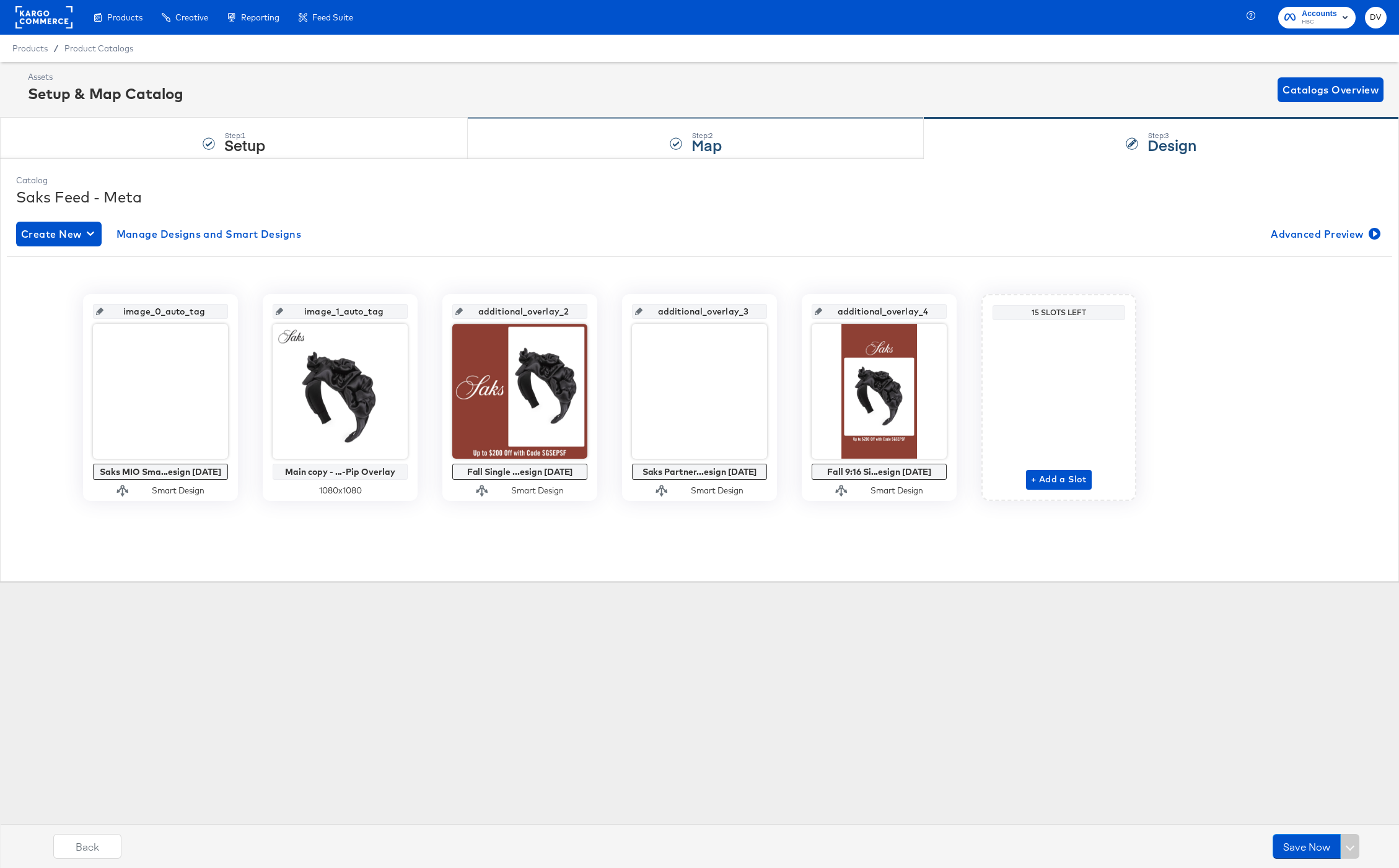
click at [550, 125] on div "Step: 2 Map" at bounding box center [696, 139] width 456 height 41
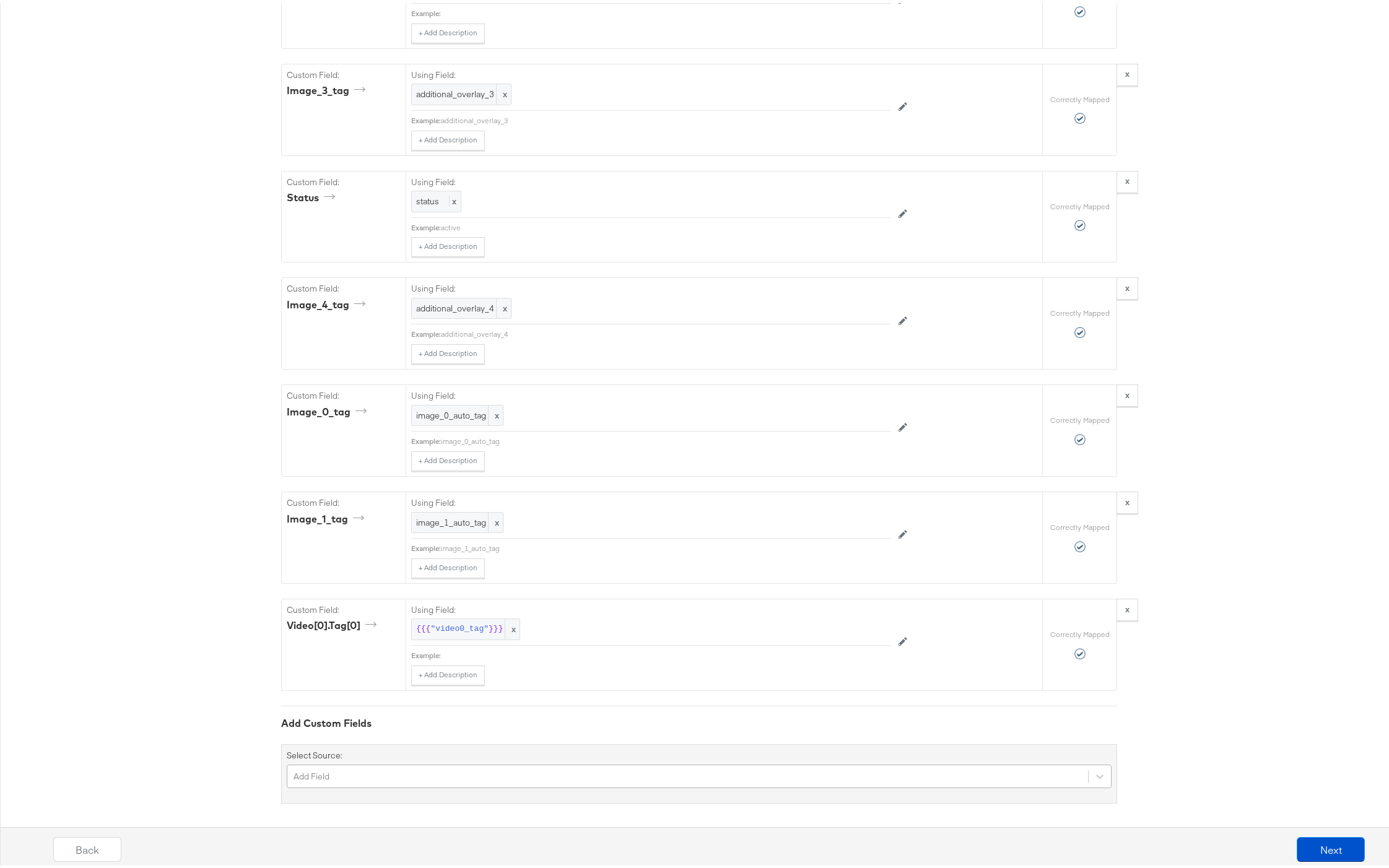
scroll to position [4903, 0]
click at [392, 767] on div "Add Field" at bounding box center [699, 769] width 825 height 24
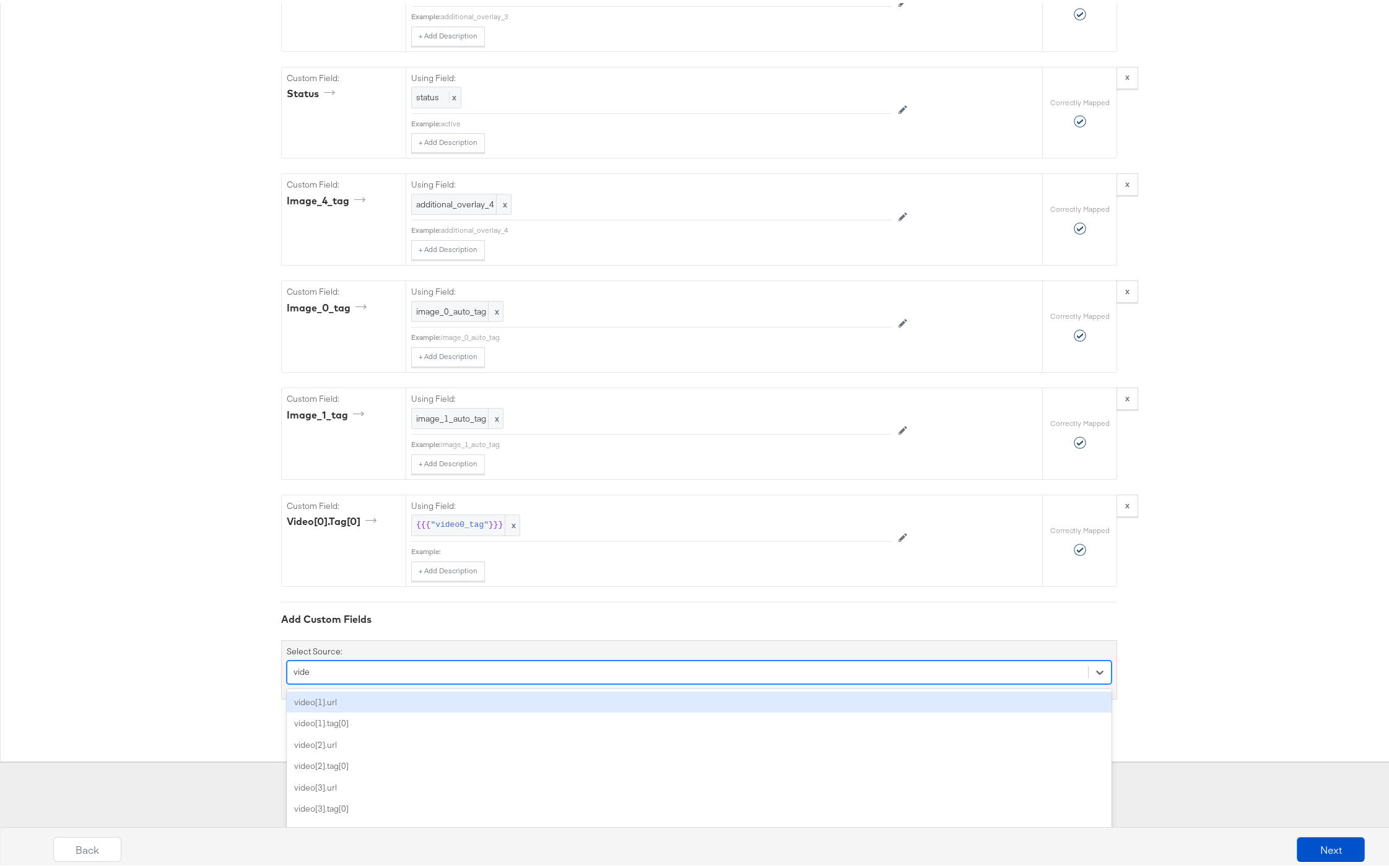
type input "video"
click at [405, 706] on div "video[1].url" at bounding box center [699, 699] width 825 height 22
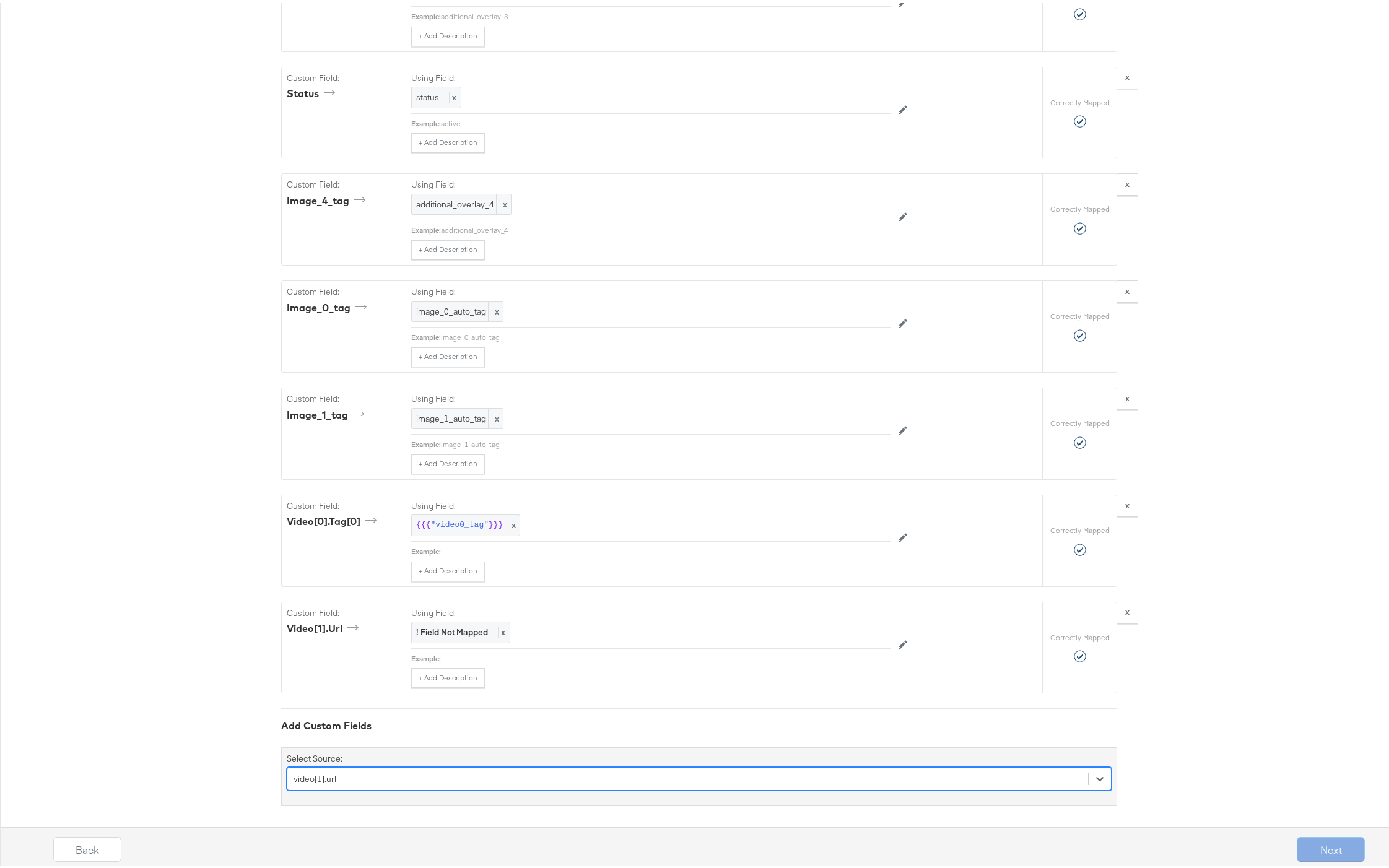
scroll to position [4906, 0]
click at [449, 627] on strong "! Field Not Mapped" at bounding box center [452, 626] width 72 height 11
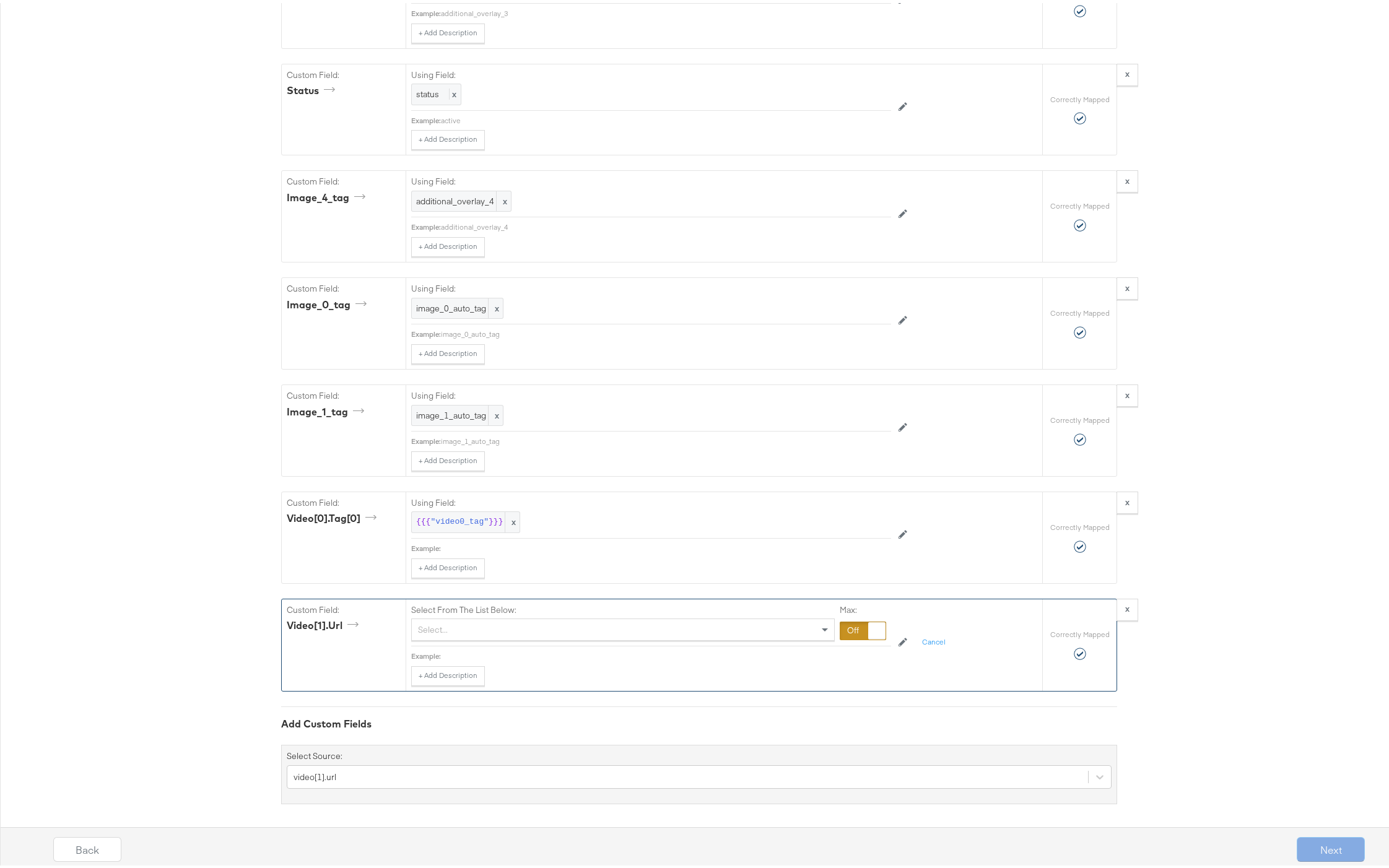
click at [739, 630] on div "Select..." at bounding box center [623, 627] width 422 height 21
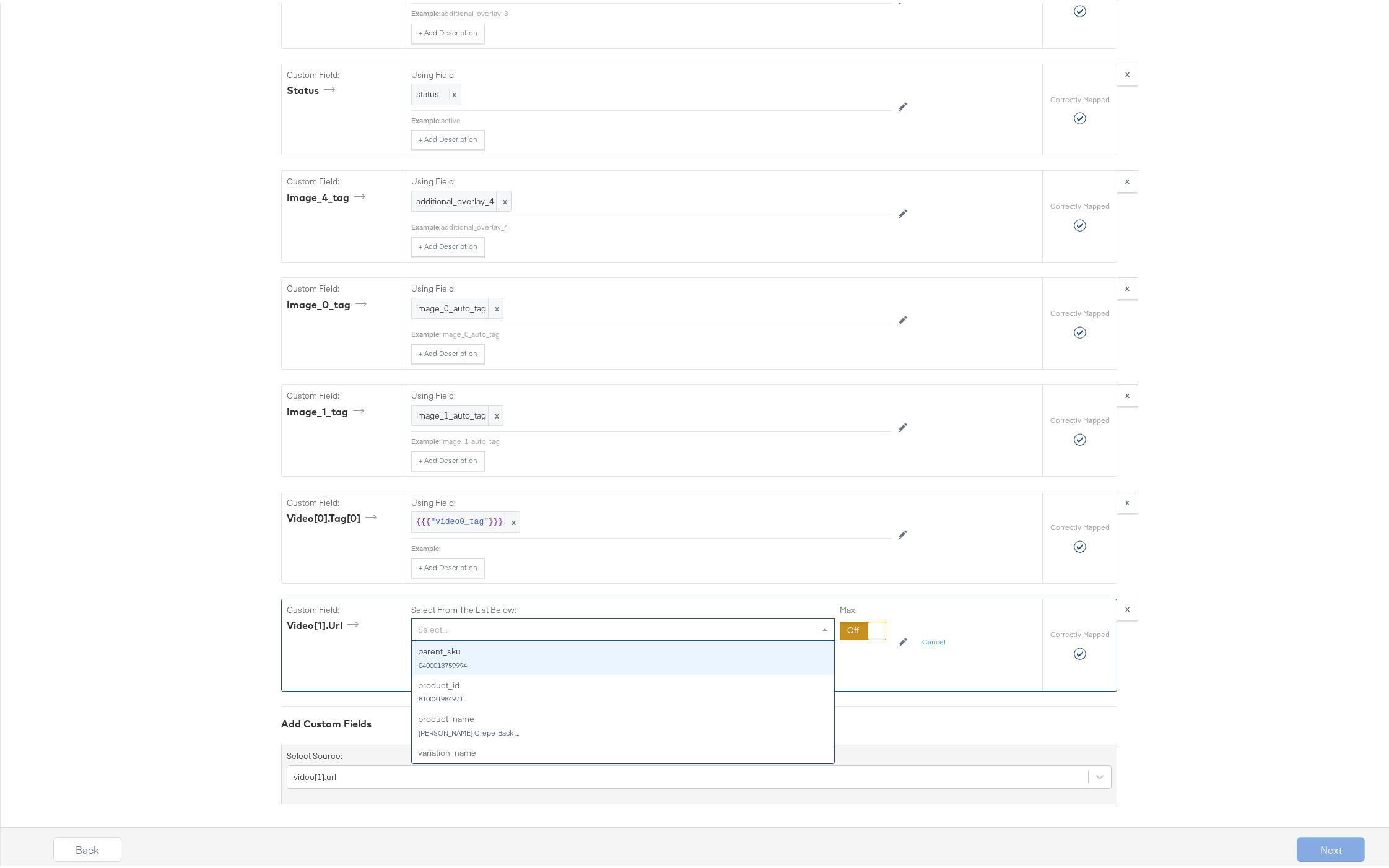
type input "i"
type input "video"
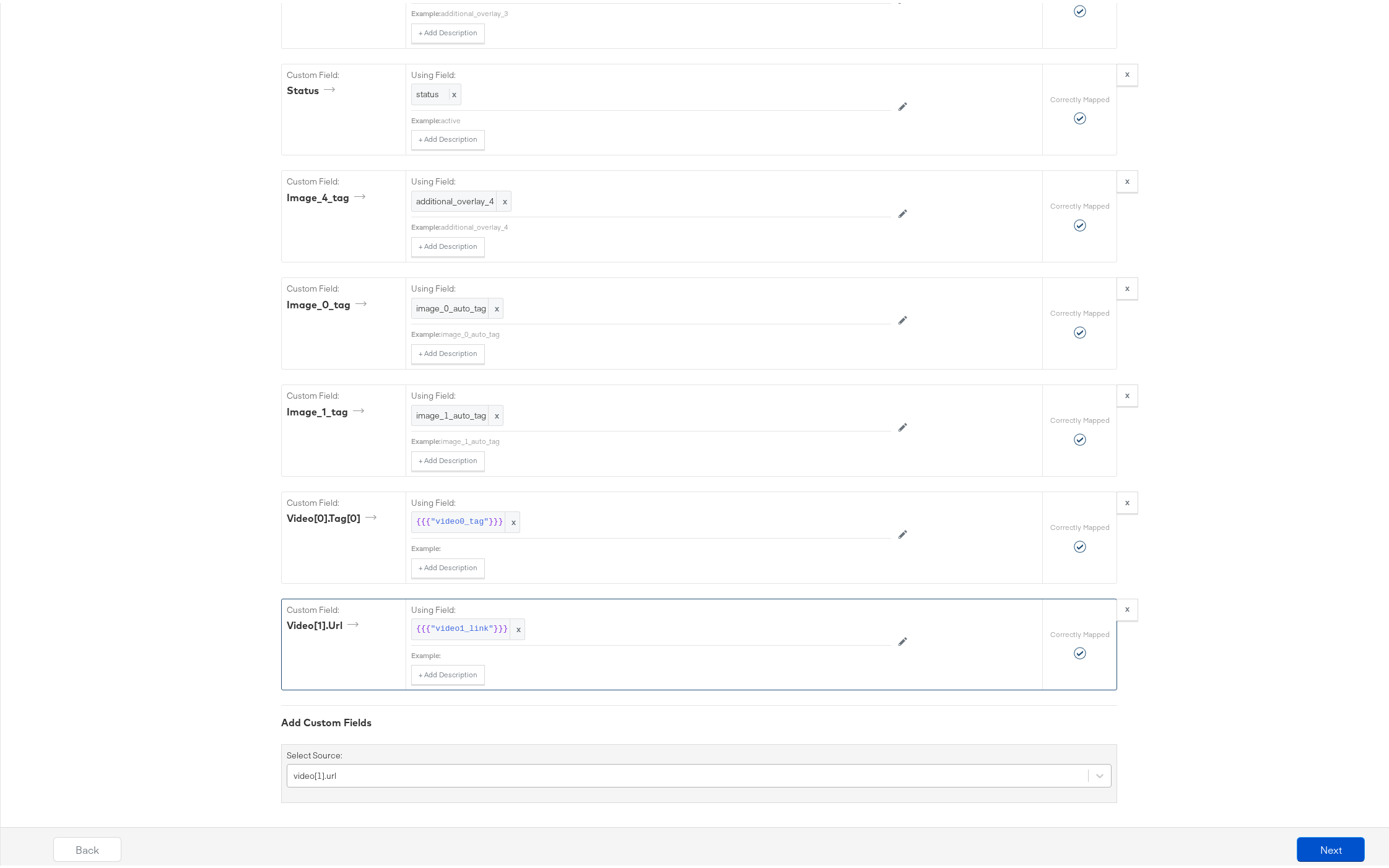
click at [502, 762] on div "video[1].url" at bounding box center [699, 772] width 825 height 24
click at [406, 657] on div "Using Field: {{{ "video1_link" }}} x Example: + Add Description Add Note Edit F…" at bounding box center [724, 642] width 636 height 91
click at [359, 655] on div "Custom Field: video[1].url" at bounding box center [343, 642] width 124 height 91
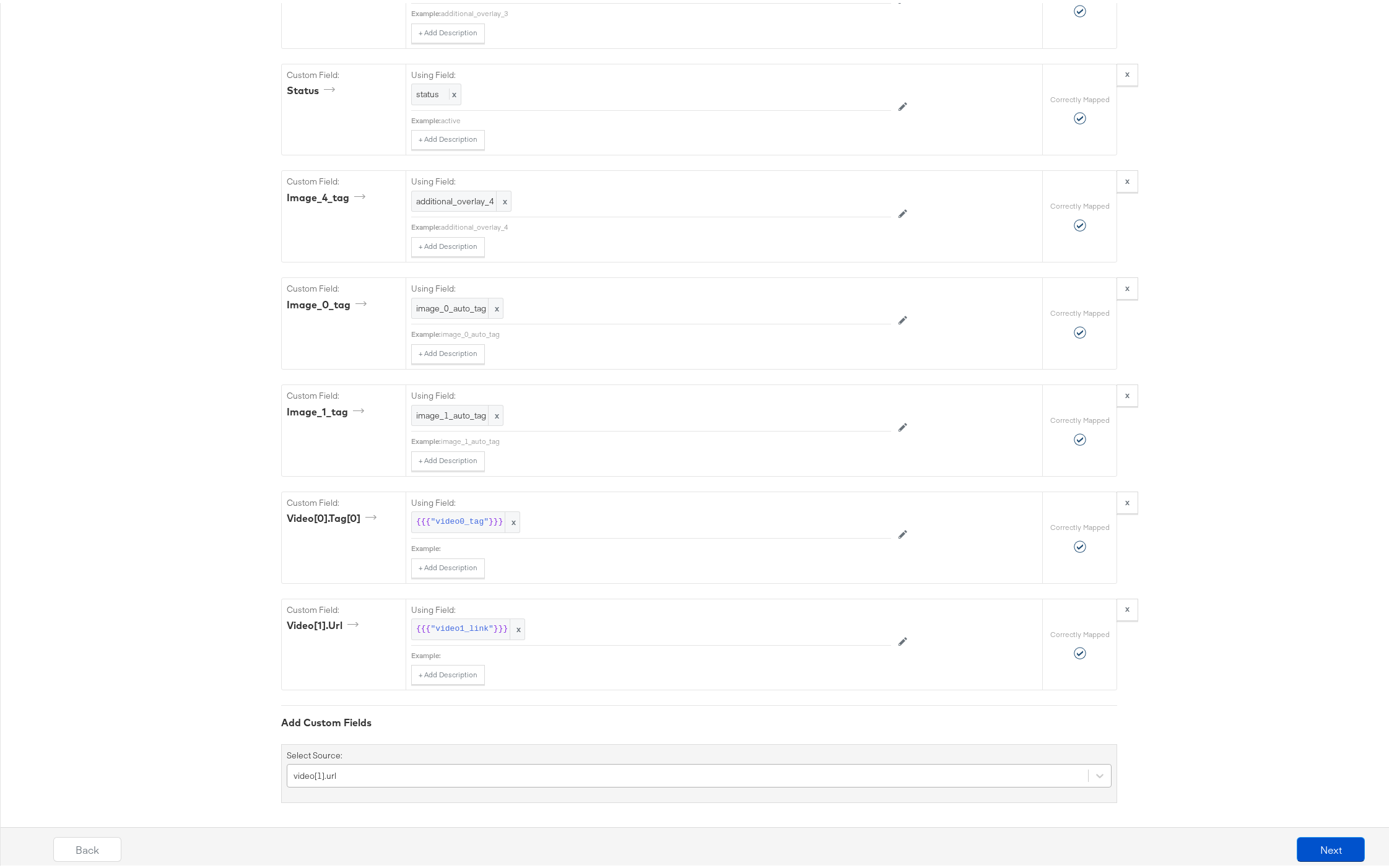
scroll to position [5010, 0]
click at [352, 771] on div "video[1].url" at bounding box center [699, 769] width 825 height 24
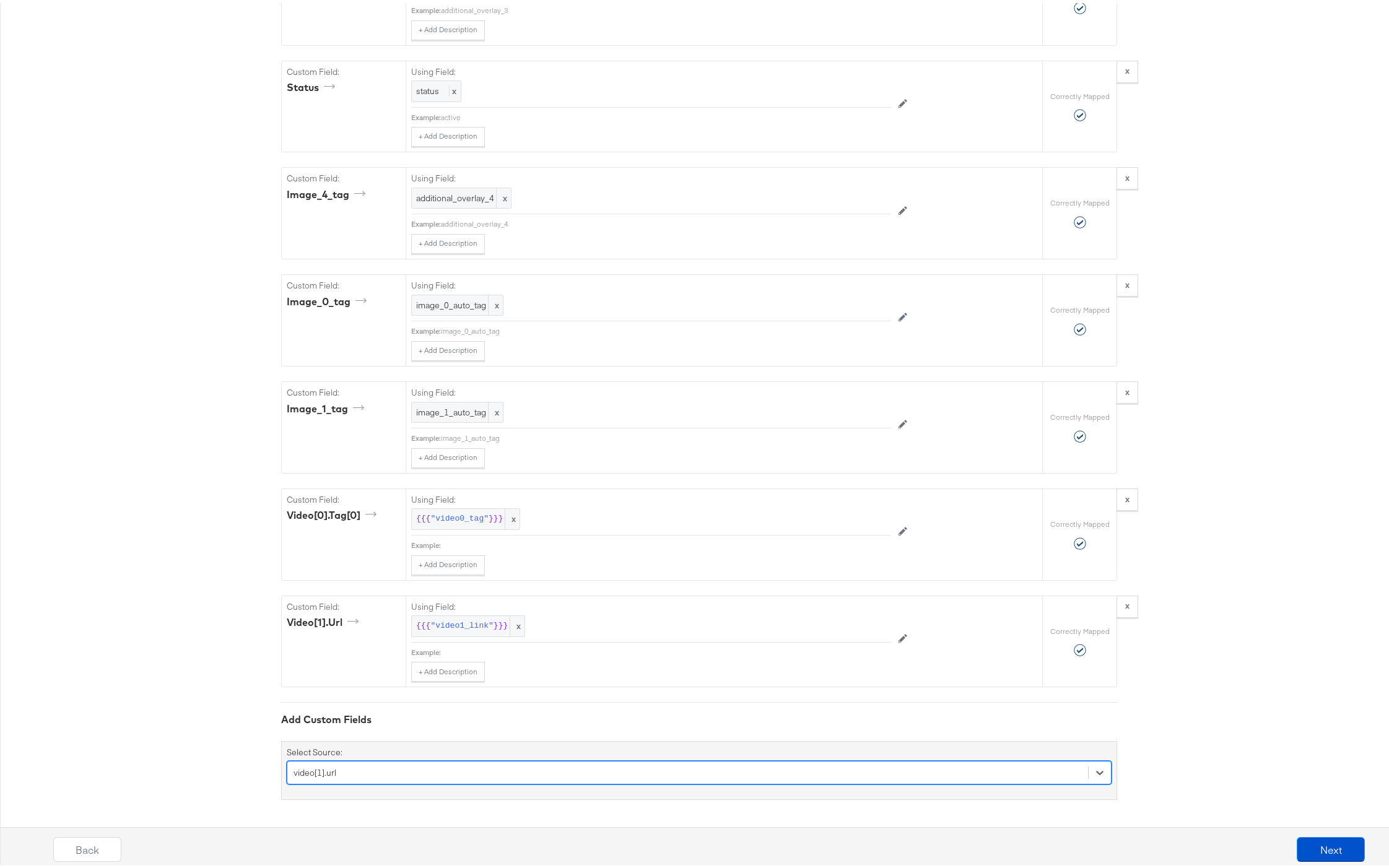
scroll to position [4906, 0]
drag, startPoint x: 348, startPoint y: 666, endPoint x: 217, endPoint y: 667, distance: 131.0
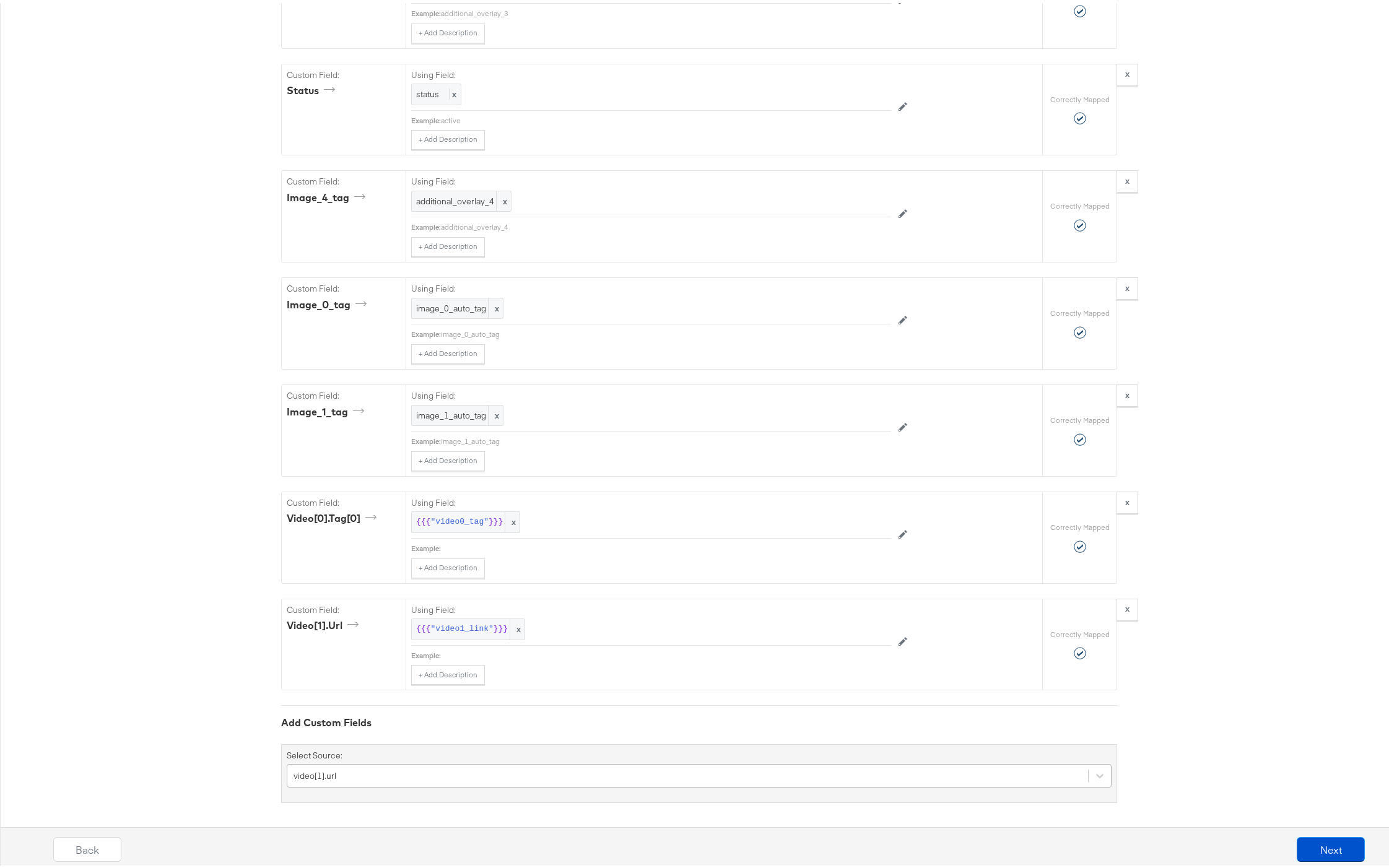
click at [310, 764] on div "video[1].url" at bounding box center [699, 772] width 825 height 24
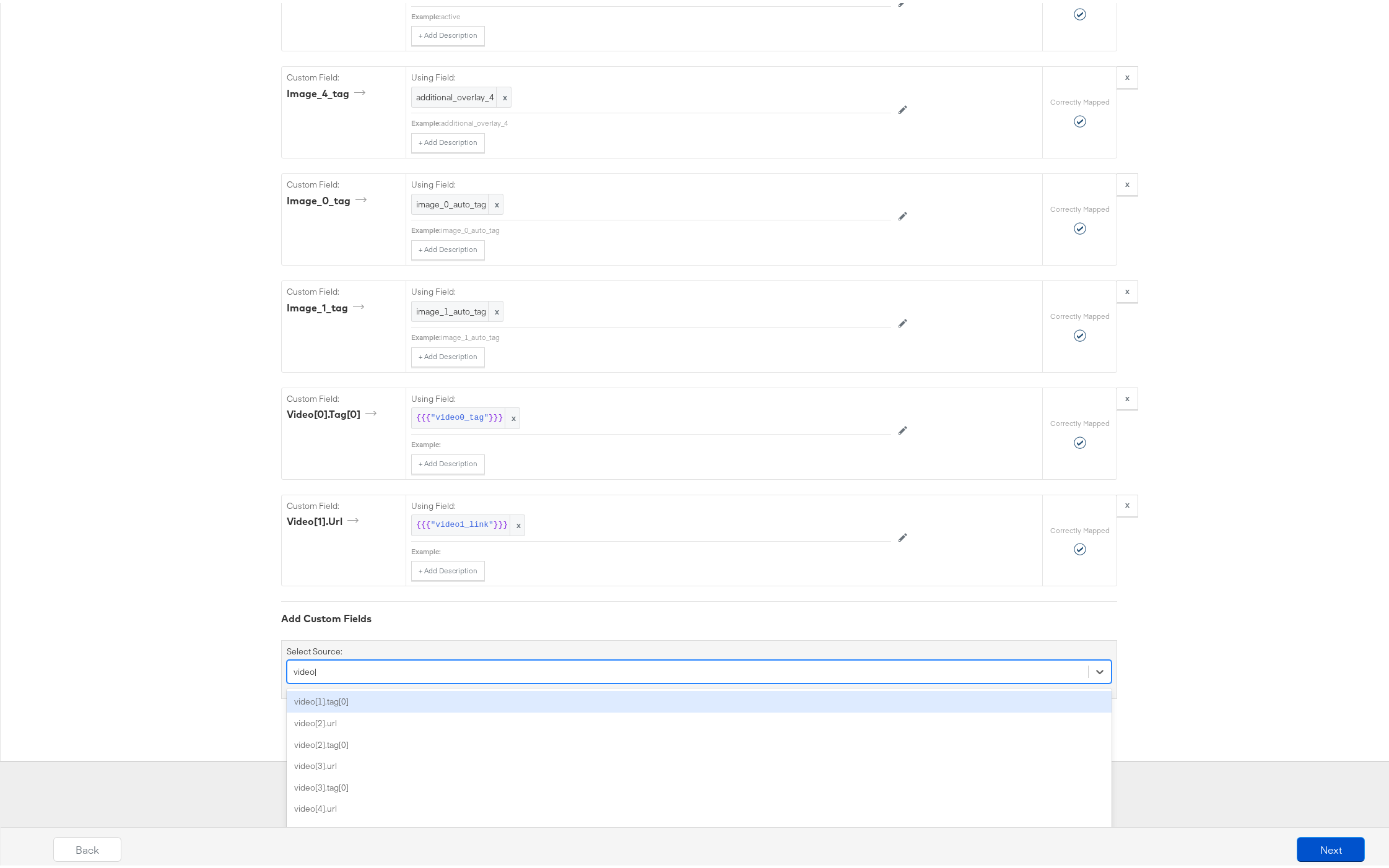
type input "video[1"
click at [334, 700] on div "video[1].tag[0]" at bounding box center [699, 699] width 825 height 22
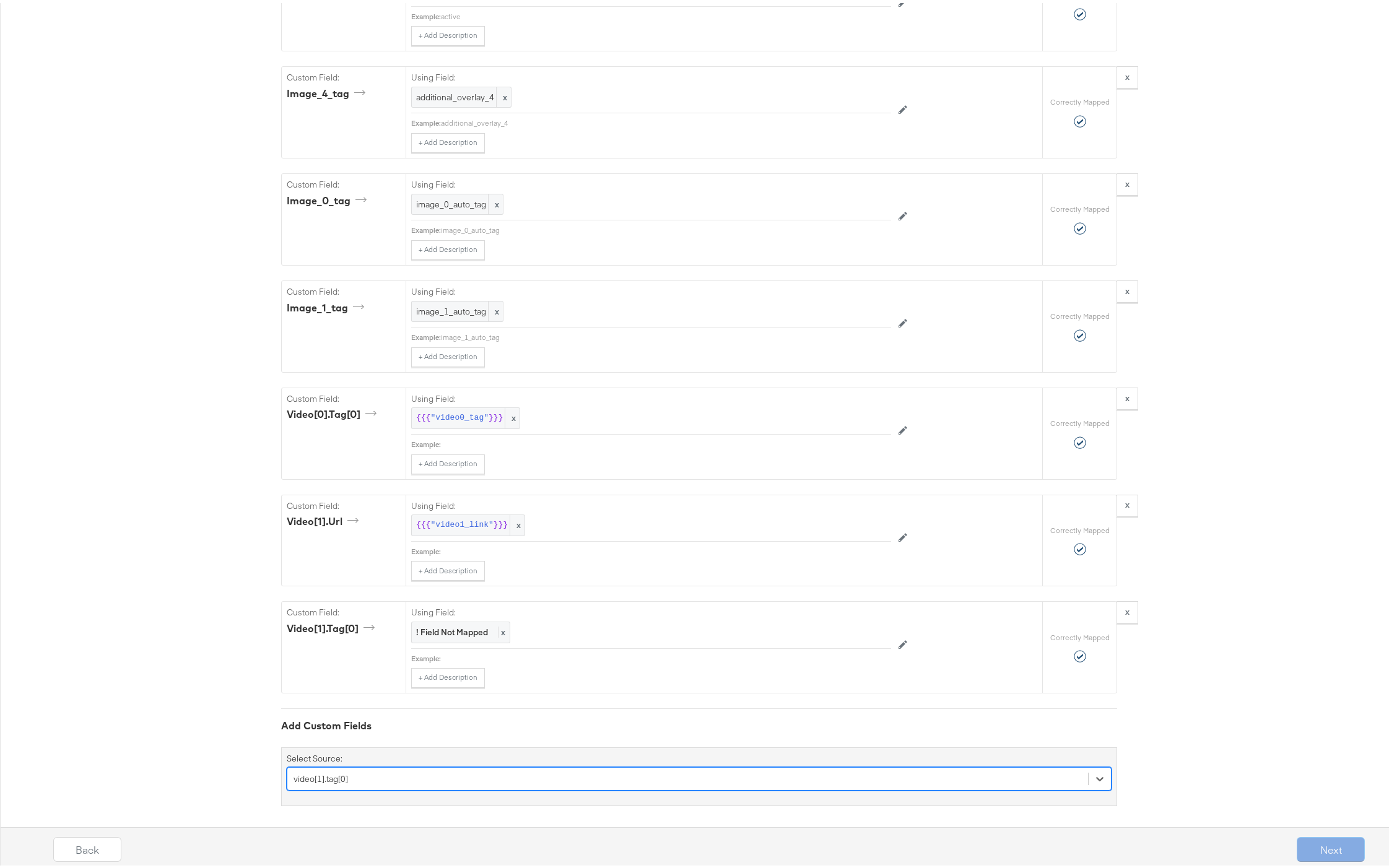
click at [459, 627] on strong "! Field Not Mapped" at bounding box center [452, 629] width 72 height 11
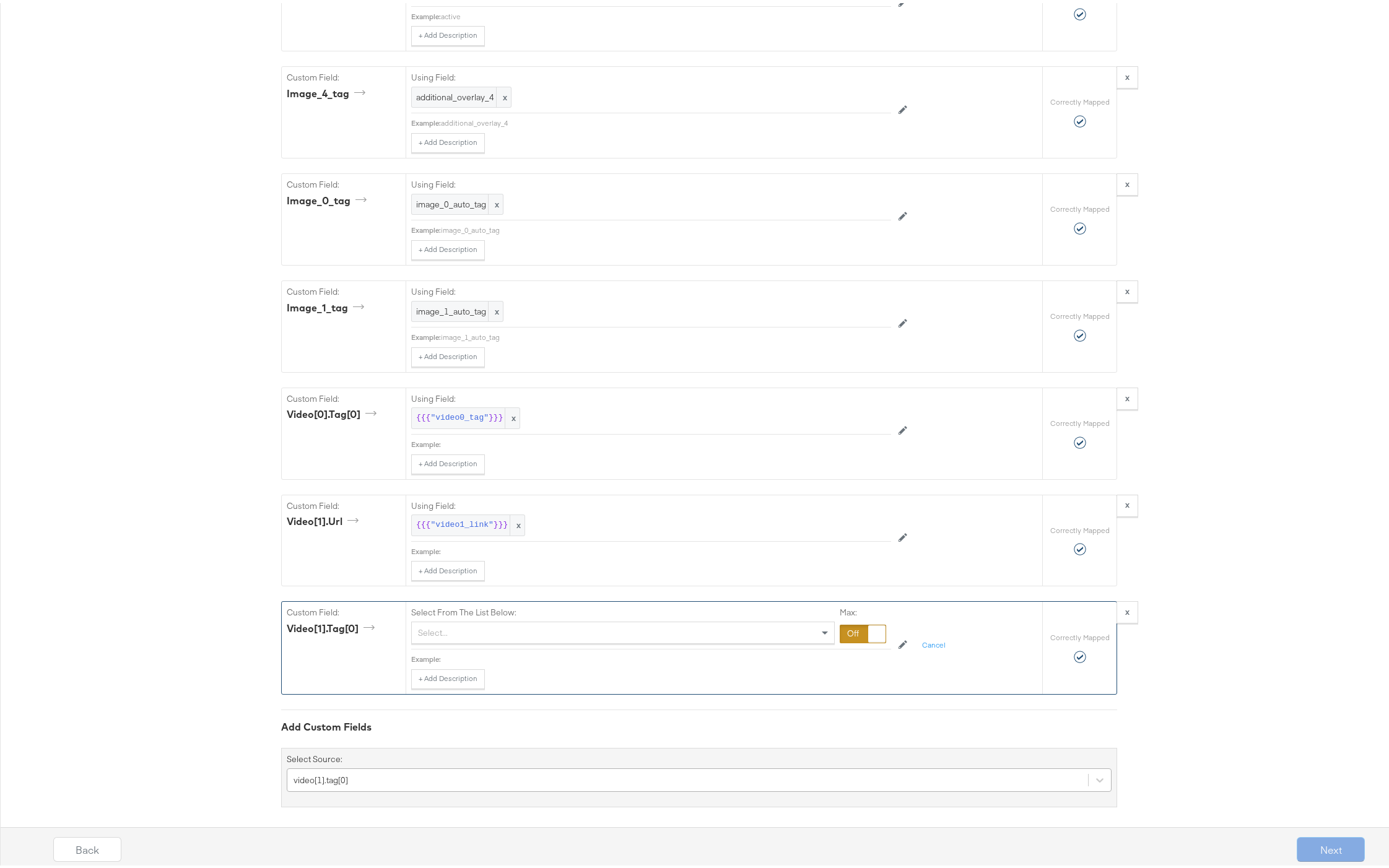
click at [551, 630] on div "Select..." at bounding box center [623, 630] width 422 height 21
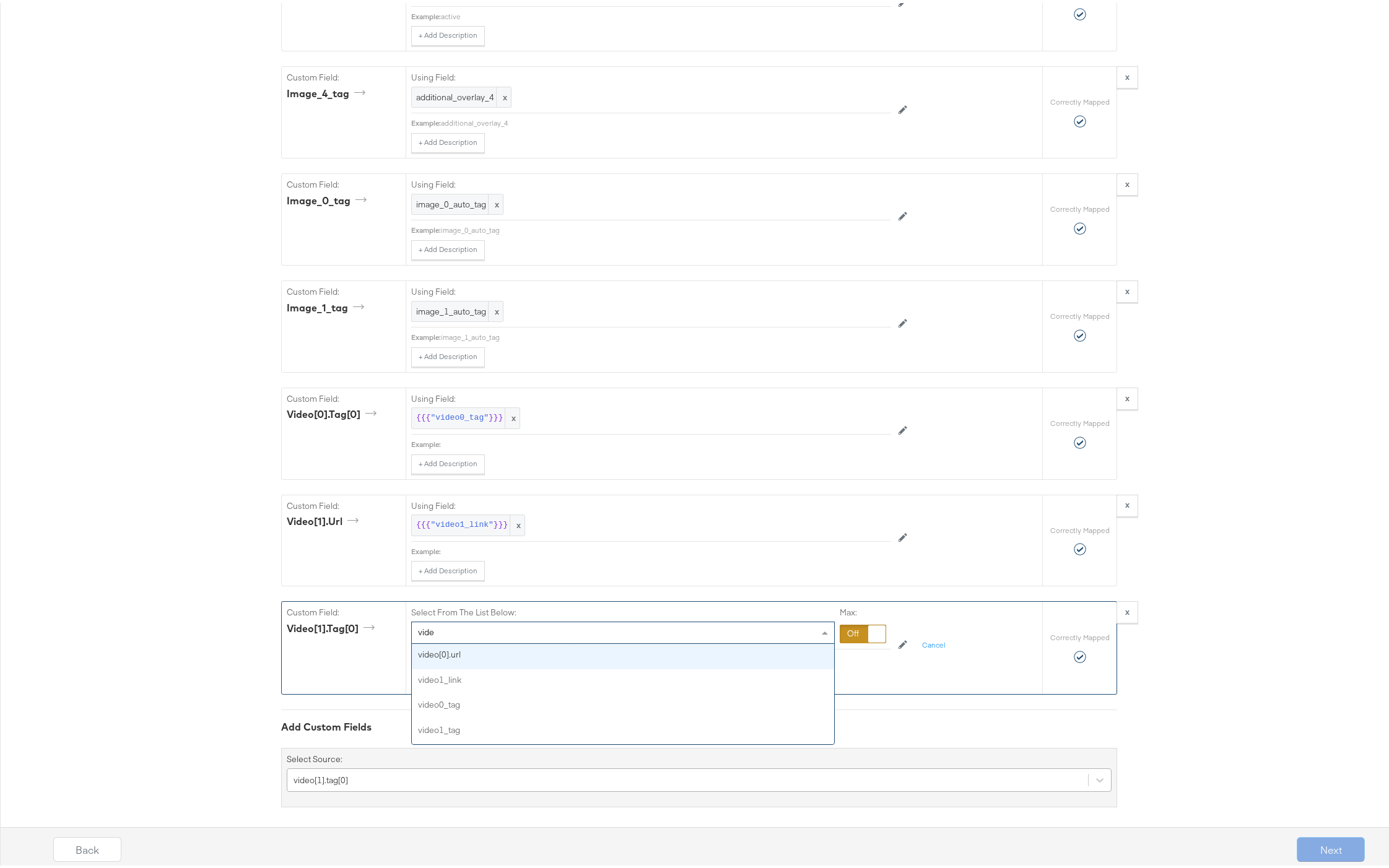
type input "video"
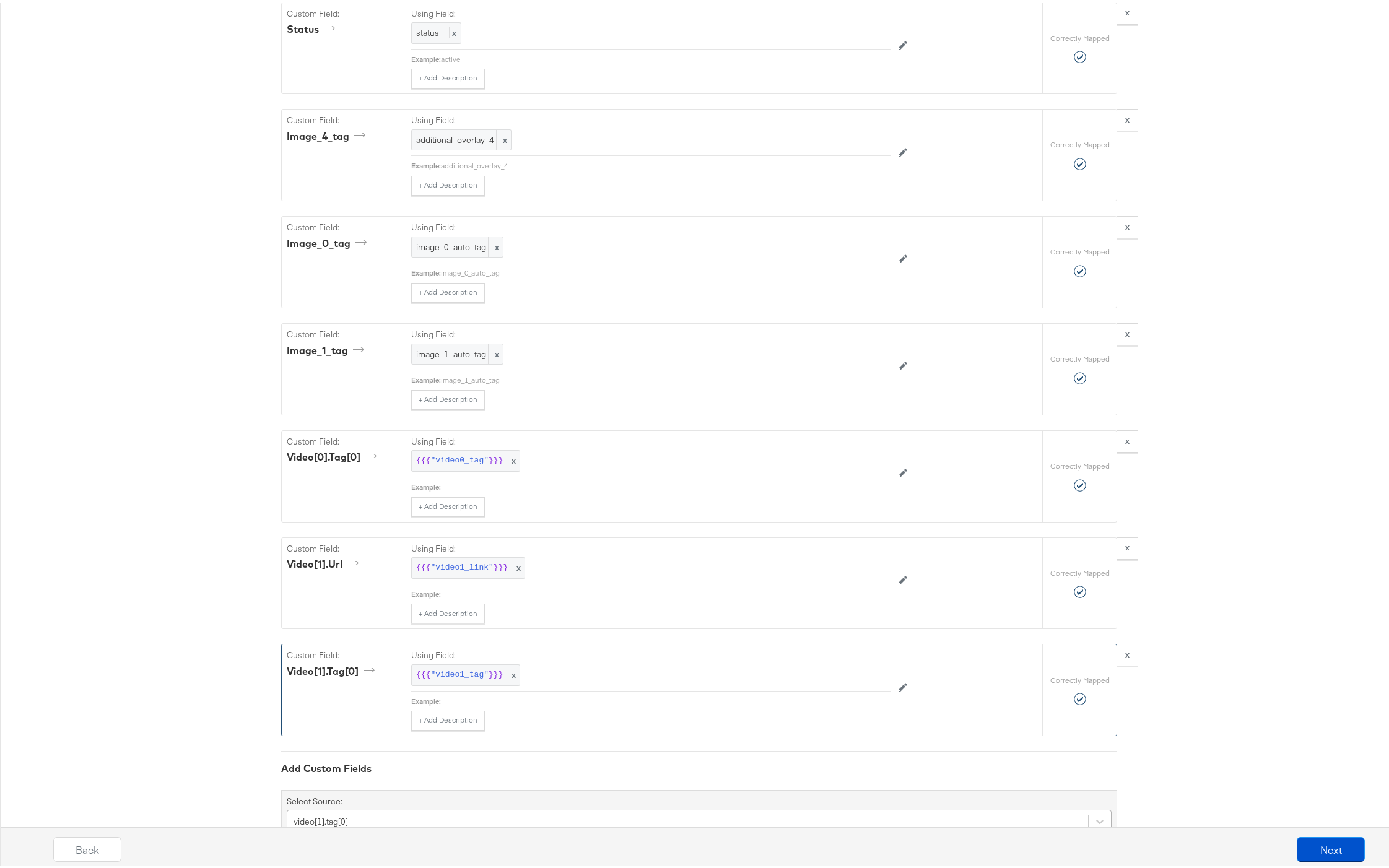
scroll to position [5013, 0]
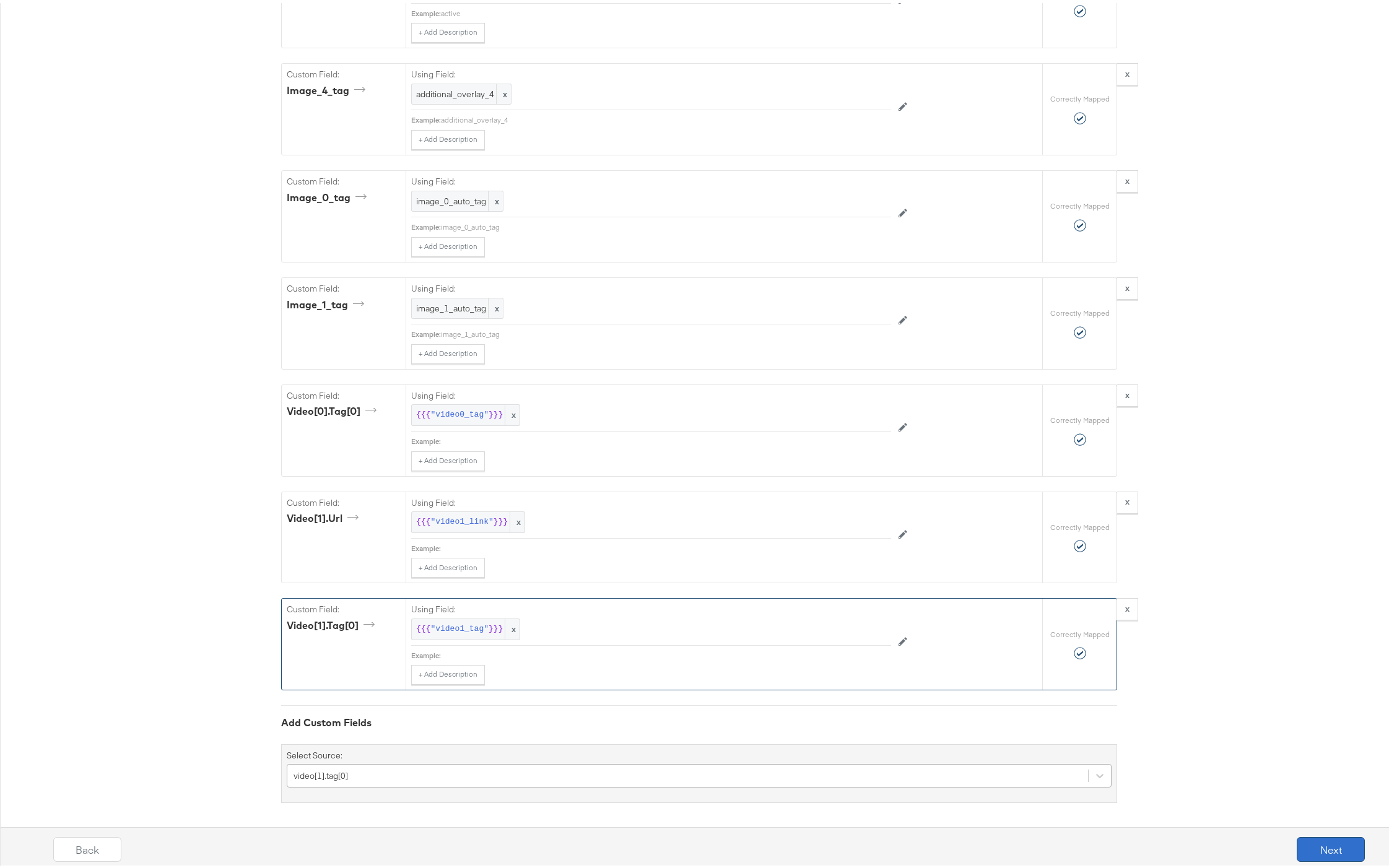
click at [1319, 852] on button "Next" at bounding box center [1331, 847] width 68 height 25
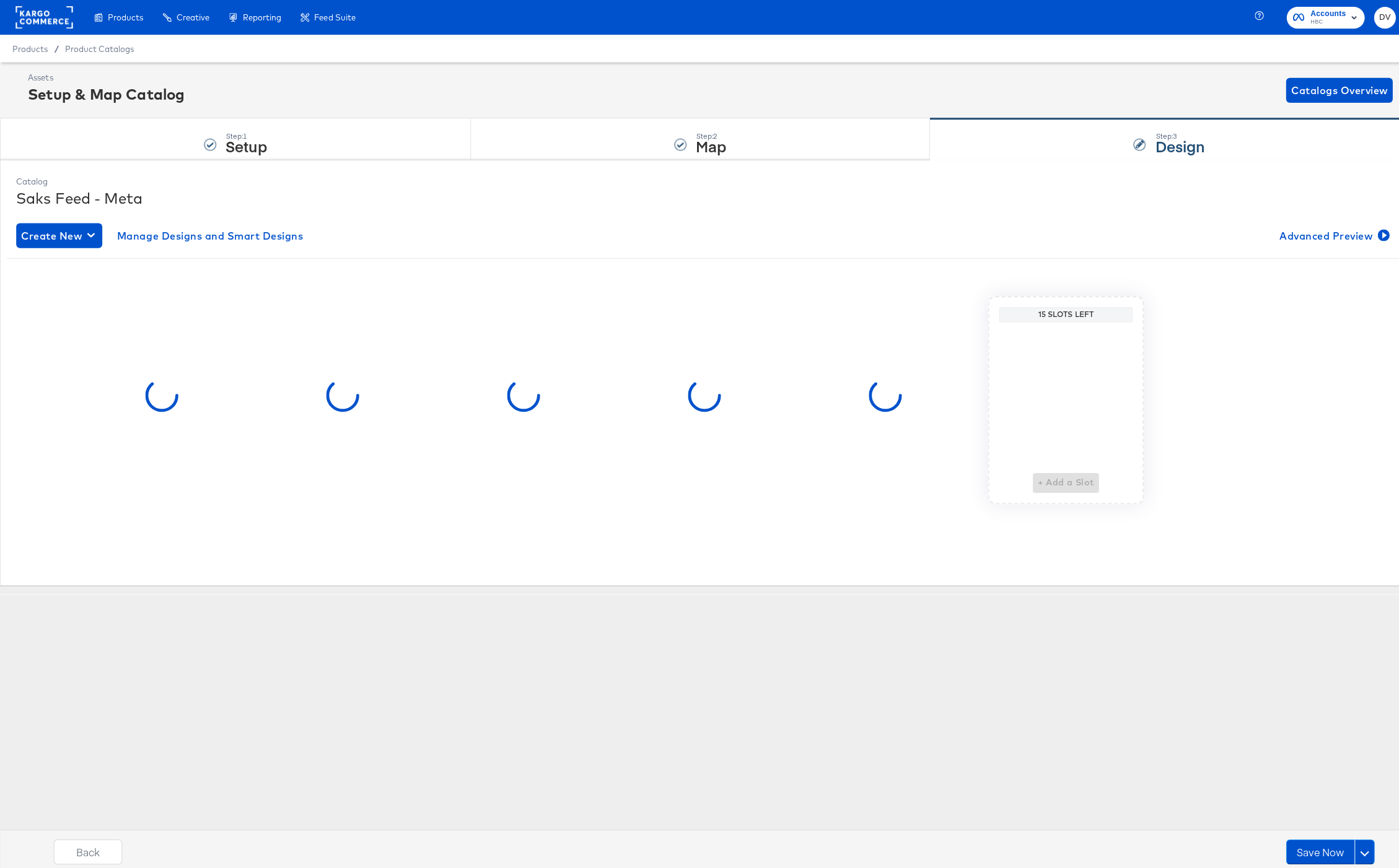
scroll to position [0, 0]
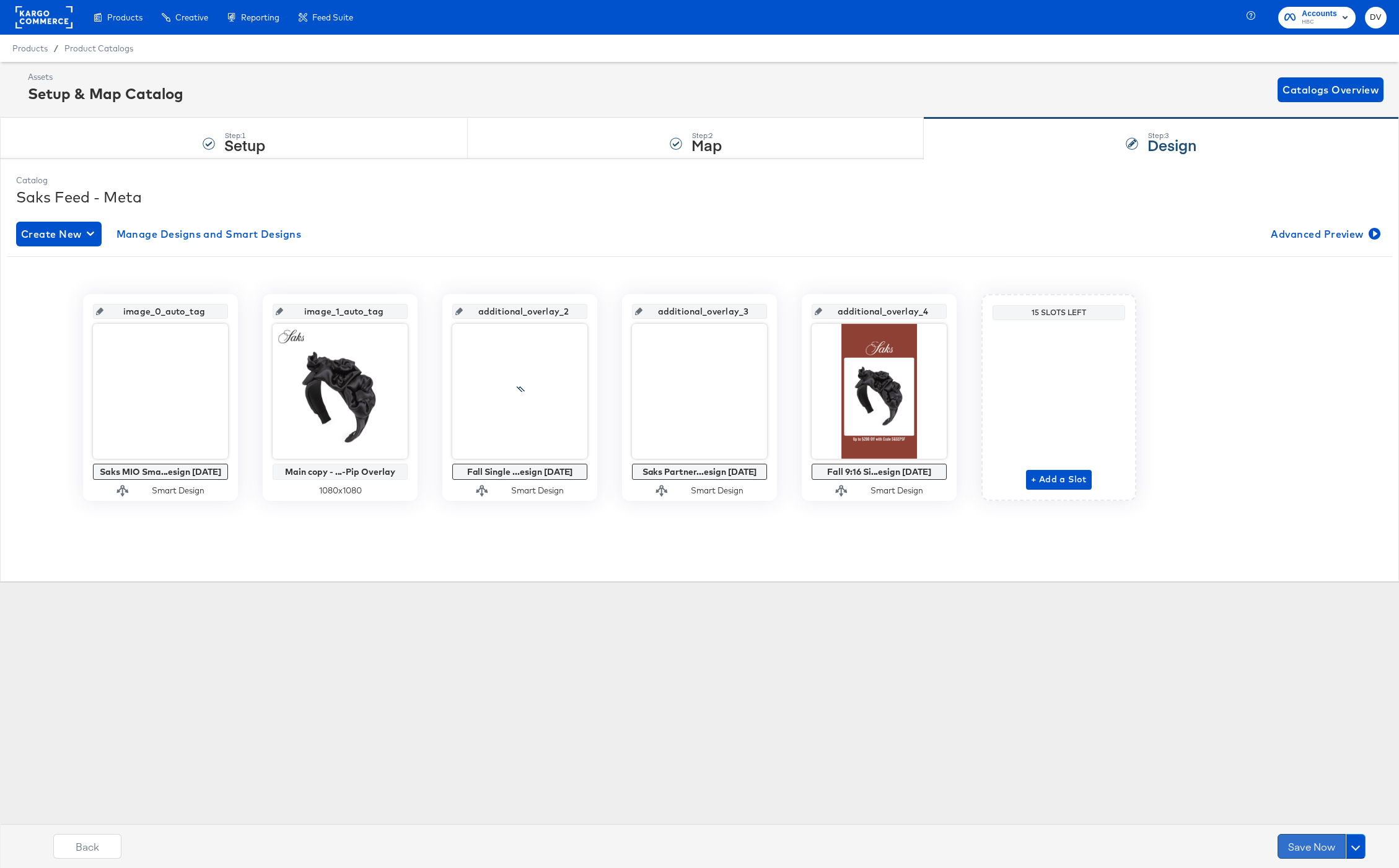
click at [1315, 849] on button "Save Now" at bounding box center [1312, 847] width 68 height 25
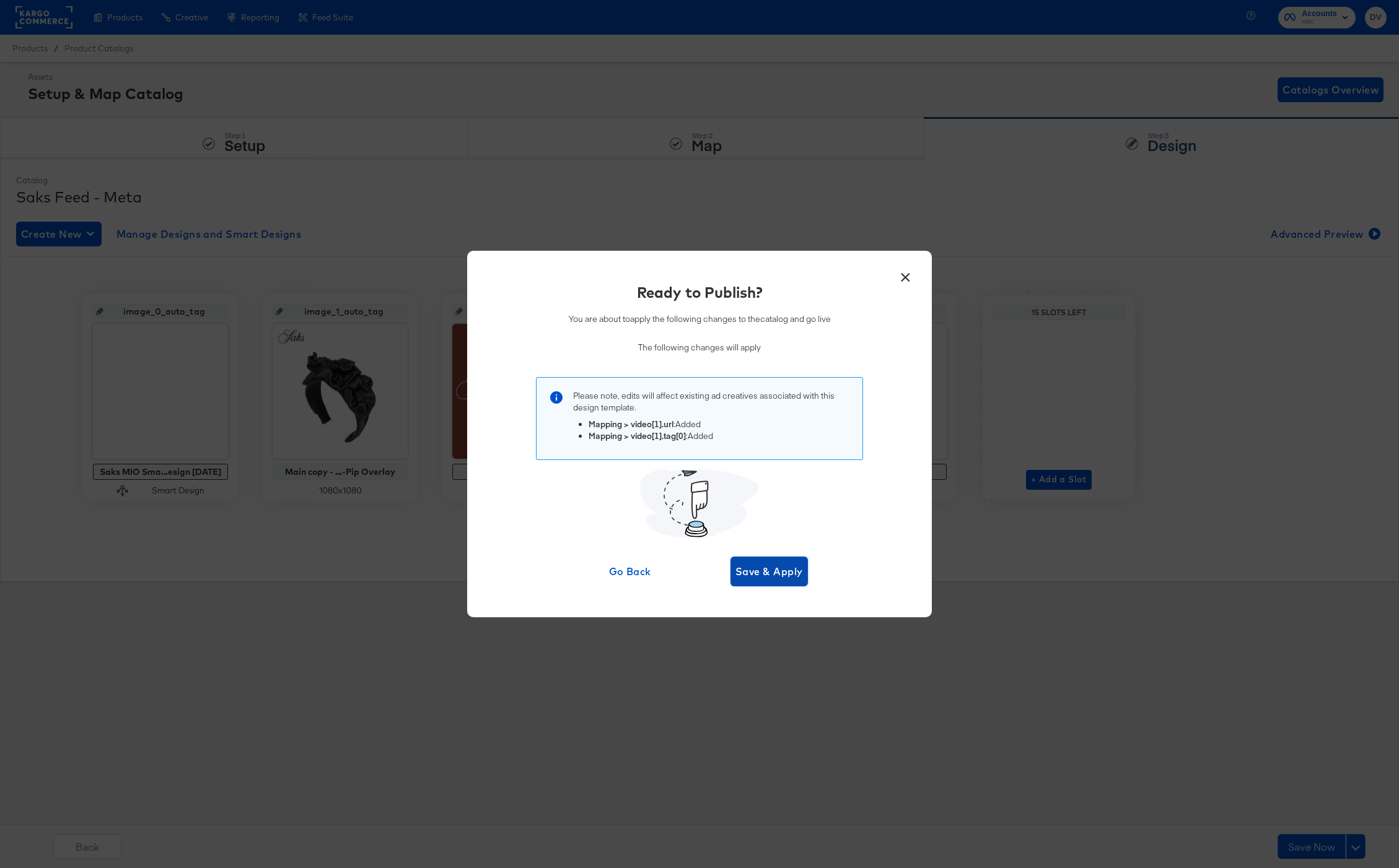
click at [760, 583] on button "Save & Apply" at bounding box center [769, 571] width 77 height 30
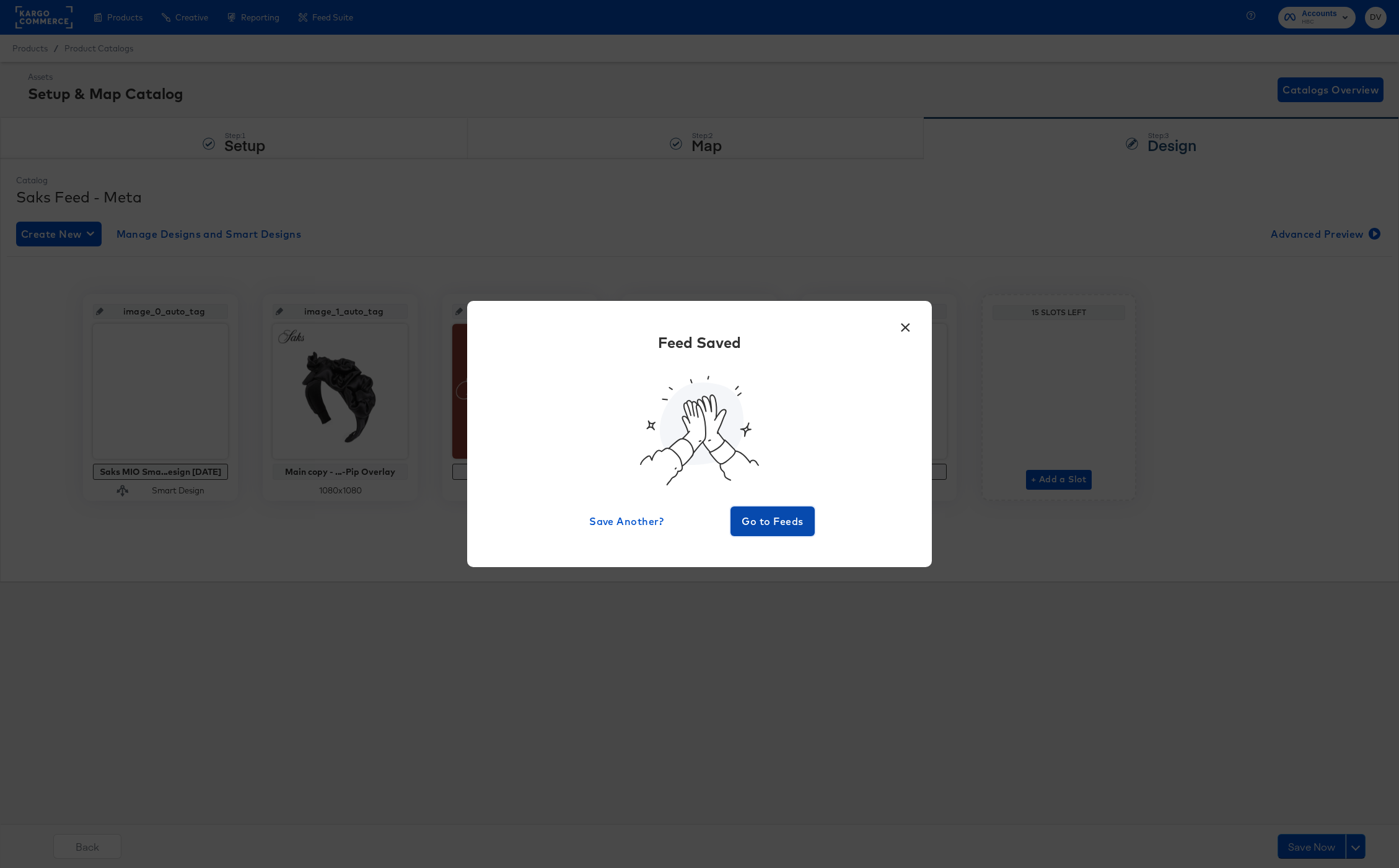
click at [781, 522] on span "Go to Feeds" at bounding box center [772, 521] width 74 height 17
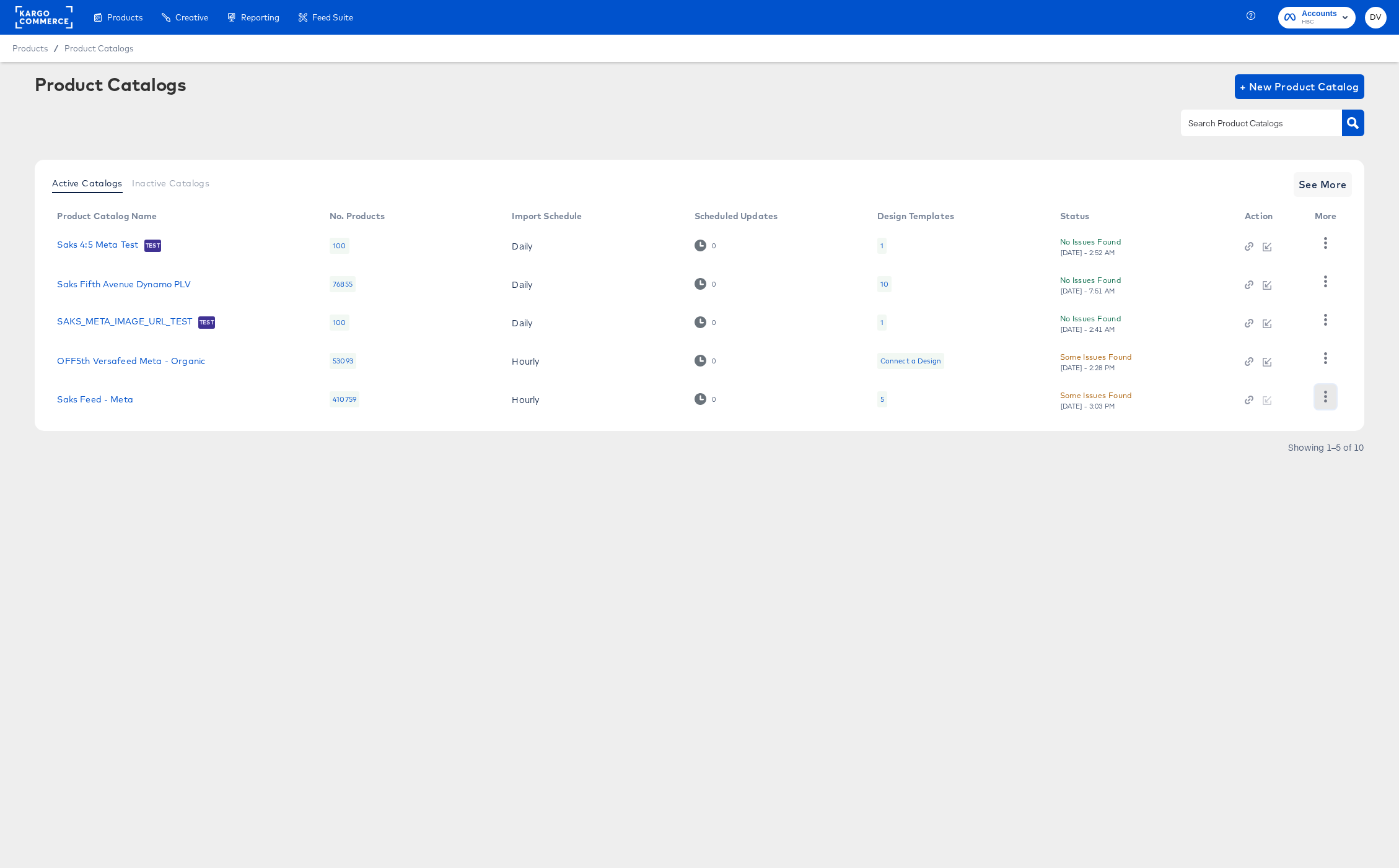
click at [1322, 391] on icon "button" at bounding box center [1325, 396] width 11 height 11
click at [1262, 304] on div "HUD Checks (Internal)" at bounding box center [1274, 295] width 124 height 20
